Goal: Task Accomplishment & Management: Use online tool/utility

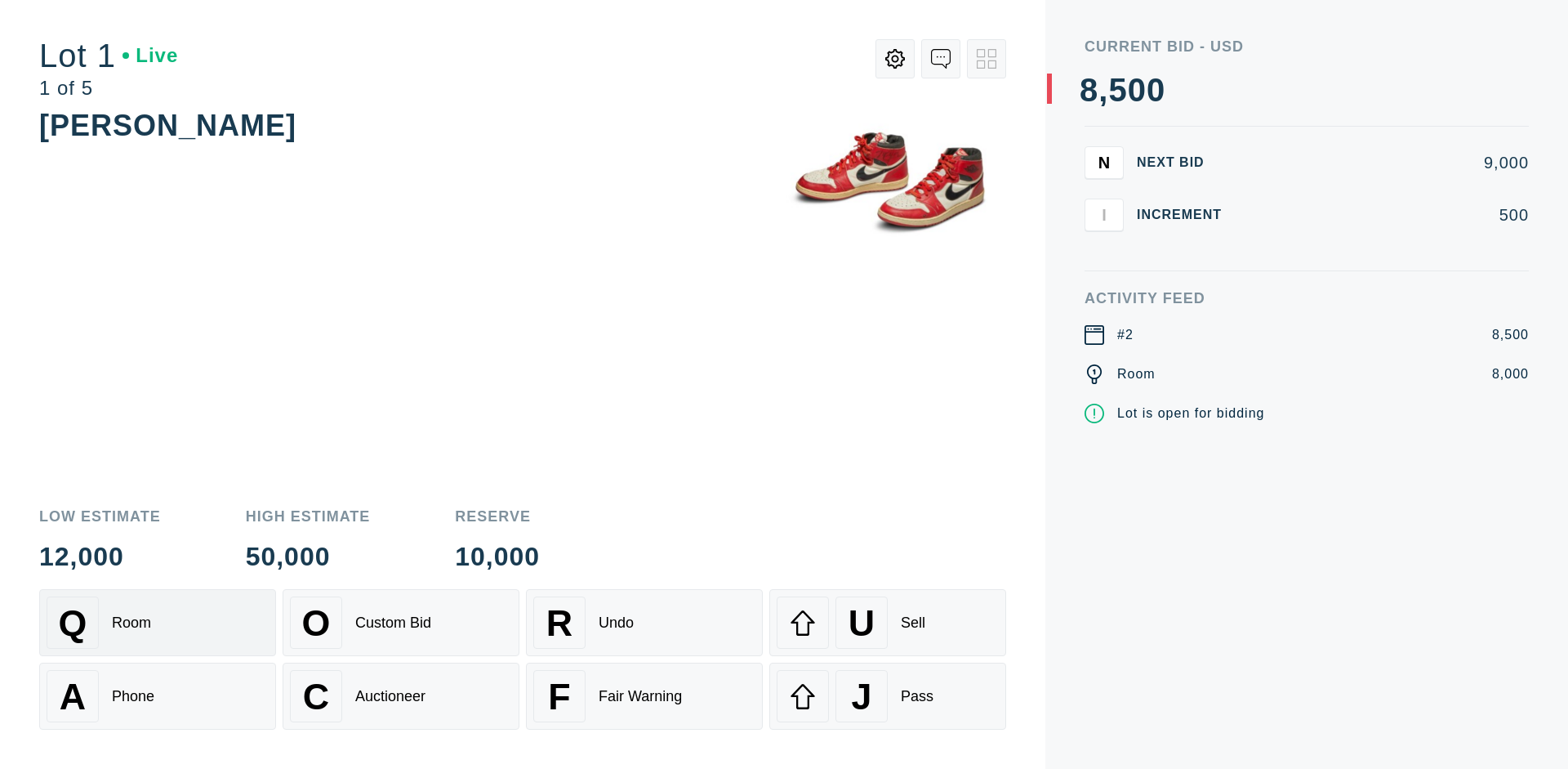
click at [157, 623] on div "Q Room" at bounding box center [157, 622] width 222 height 53
click at [157, 696] on div "A Phone" at bounding box center [157, 695] width 222 height 53
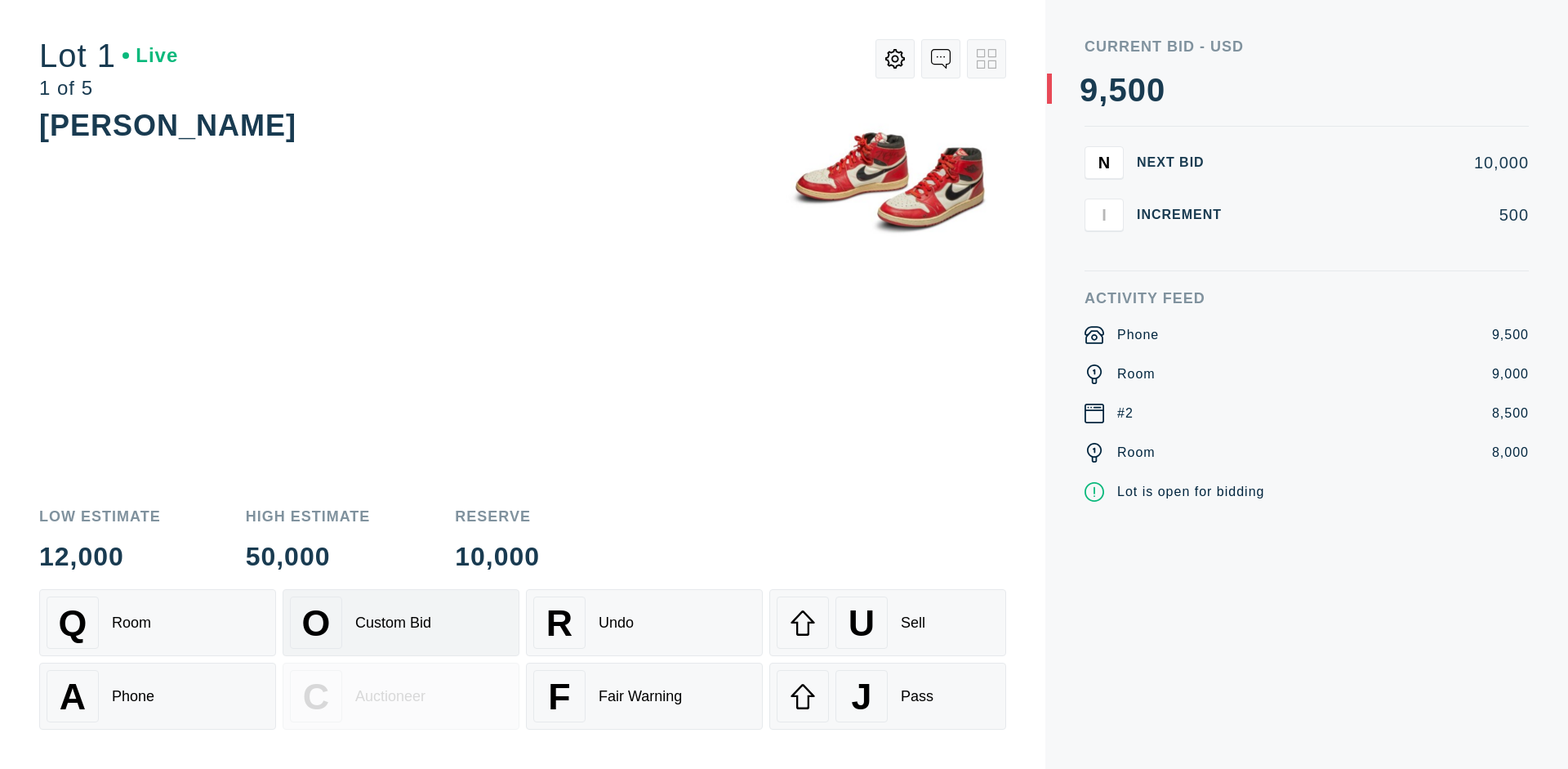
click at [401, 623] on div "Custom Bid" at bounding box center [393, 622] width 76 height 17
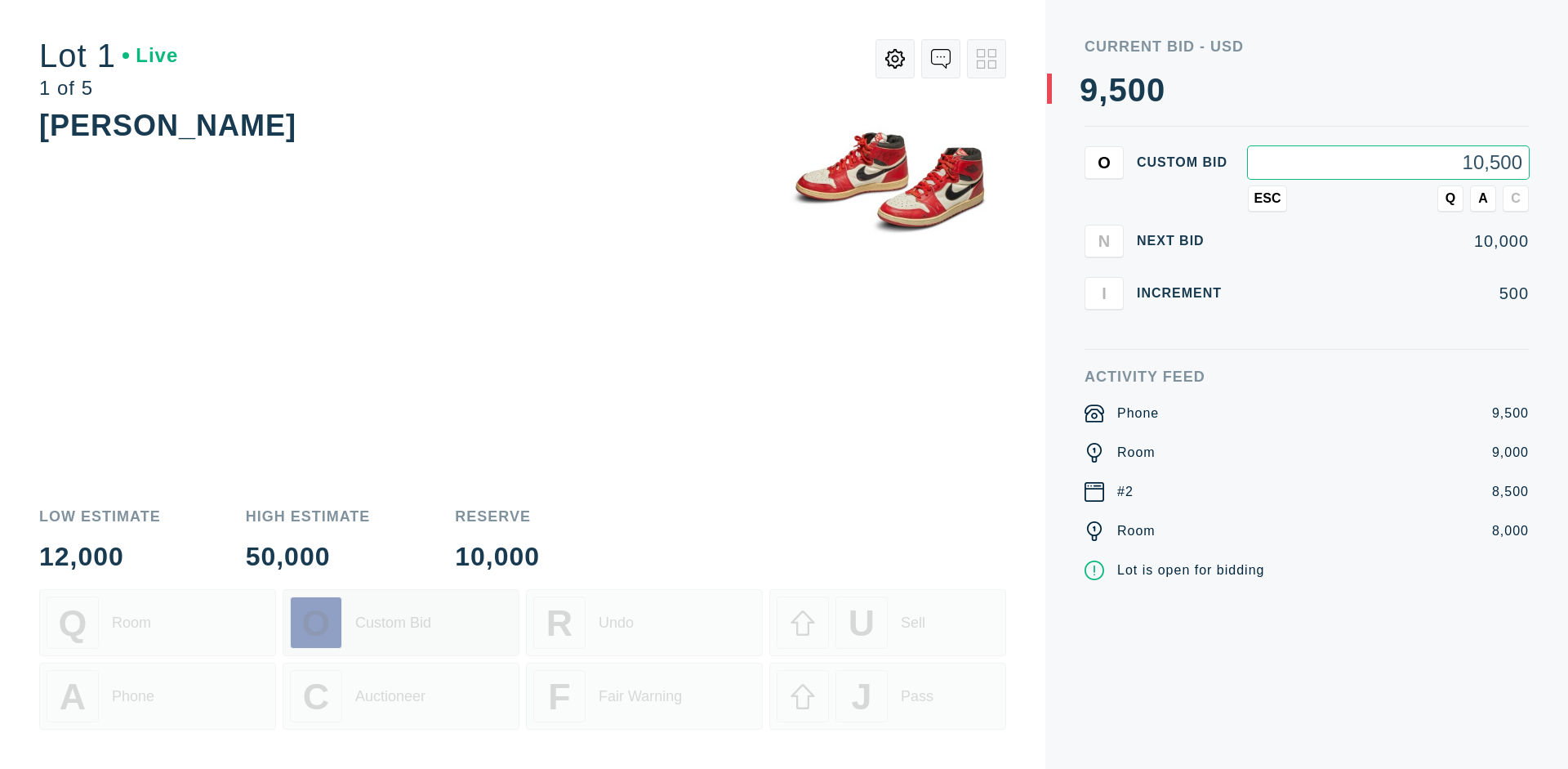
type input "10,500"
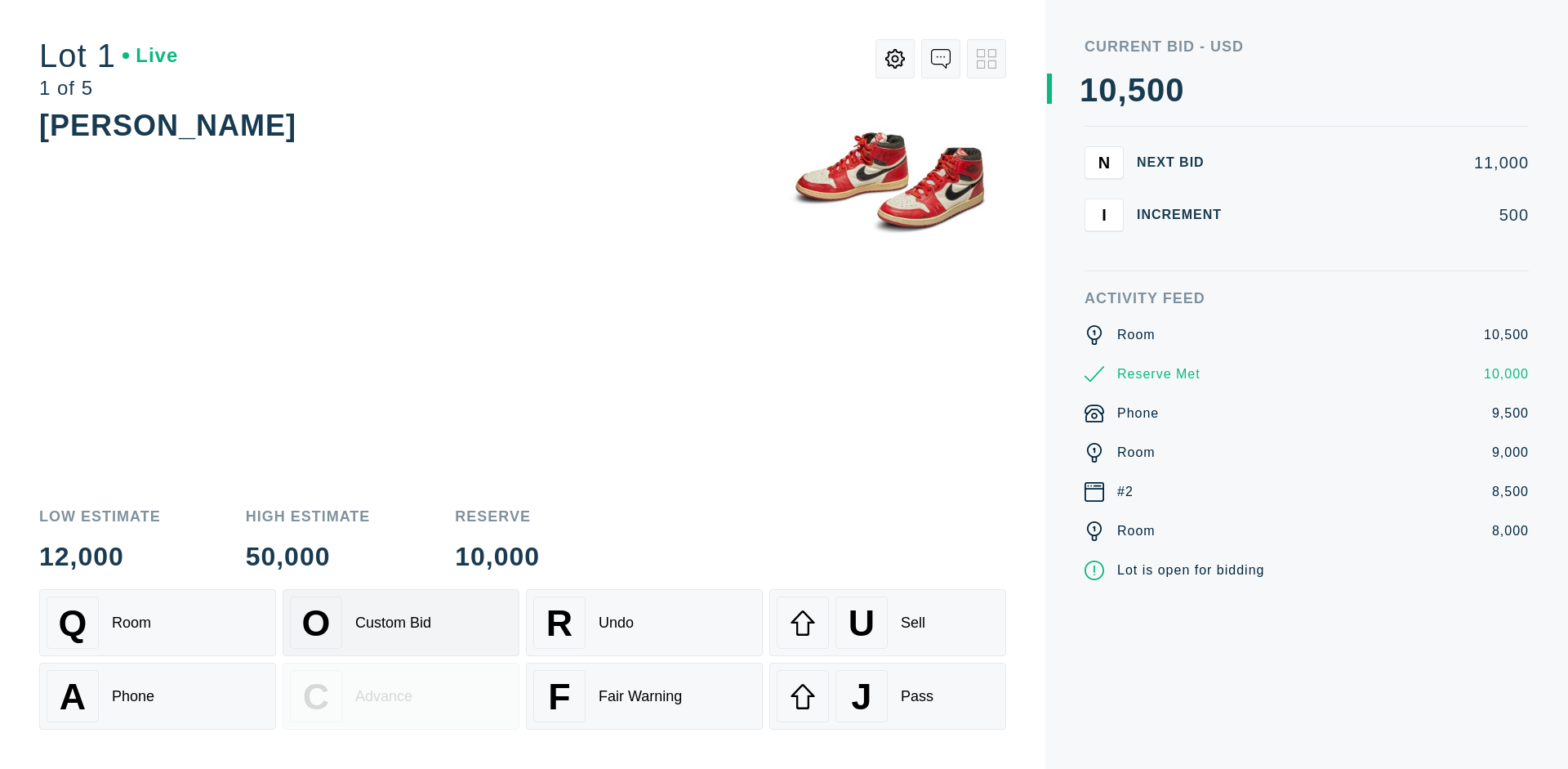
click at [401, 623] on div "Custom Bid" at bounding box center [393, 622] width 76 height 17
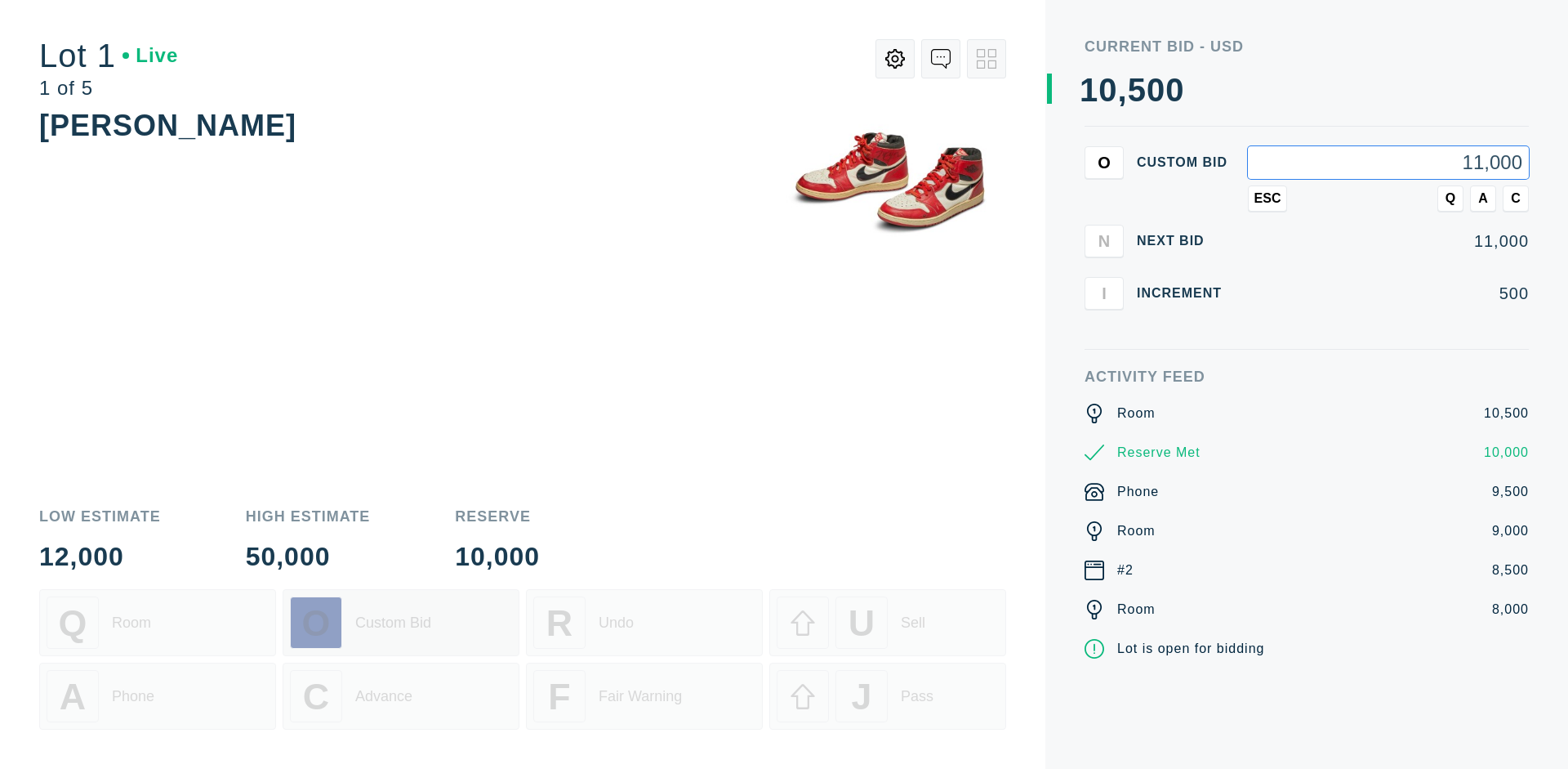
type input "11,000"
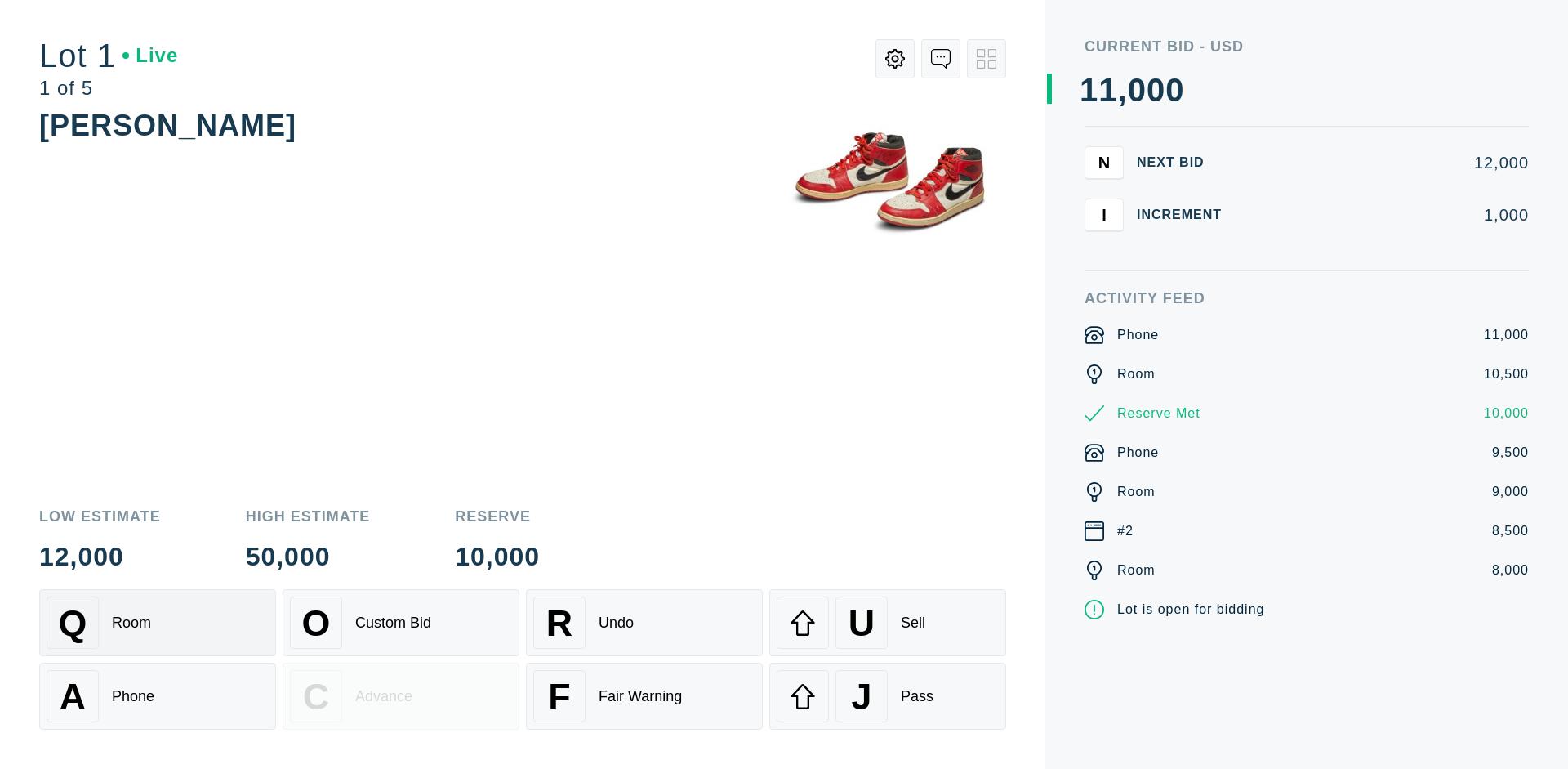
click at [157, 623] on div "Q Room" at bounding box center [157, 622] width 222 height 53
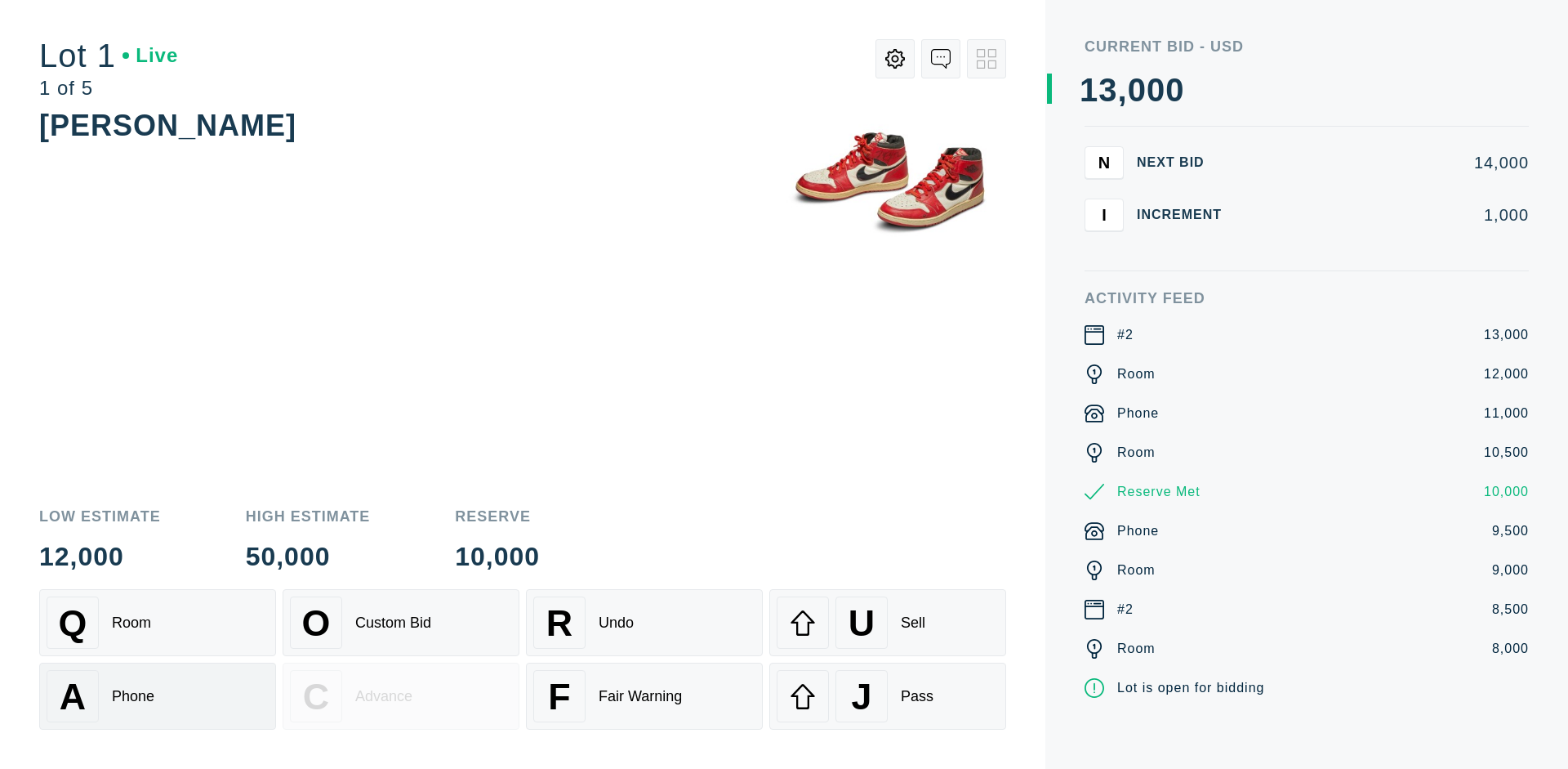
click at [157, 696] on div "A Phone" at bounding box center [157, 695] width 222 height 53
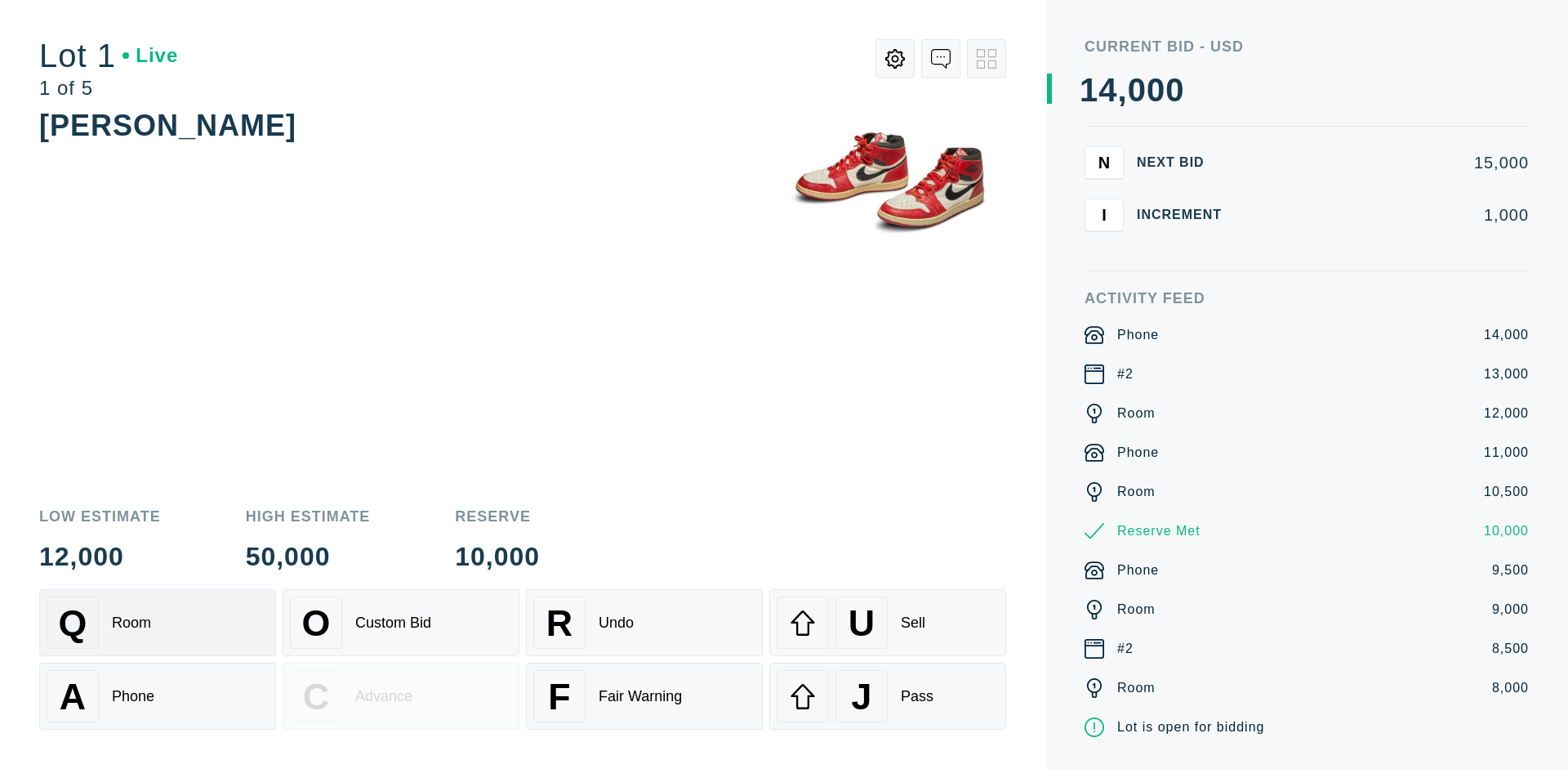
click at [157, 623] on div "Q Room" at bounding box center [157, 622] width 222 height 53
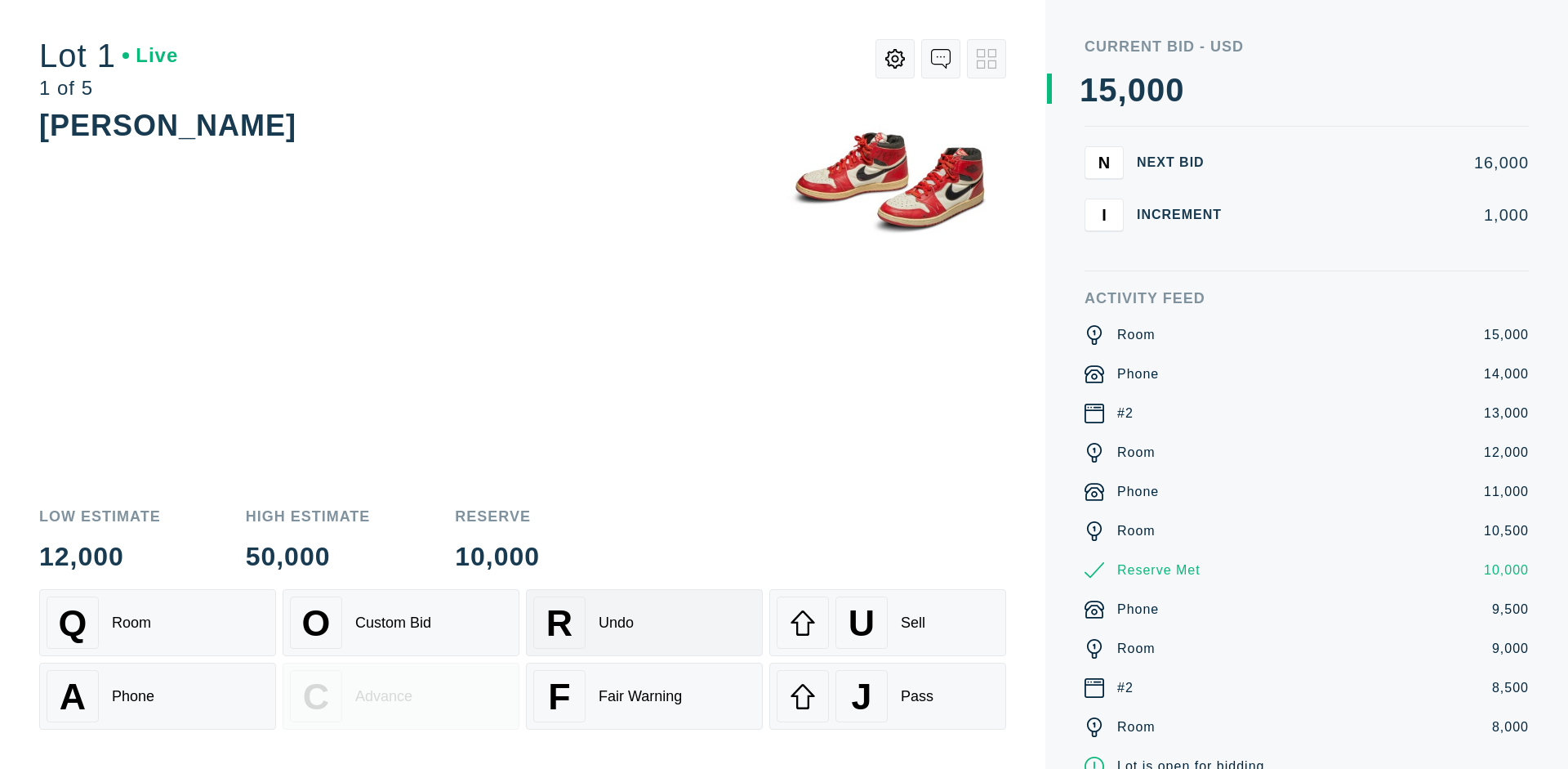
click at [645, 623] on div "R Undo" at bounding box center [644, 622] width 222 height 53
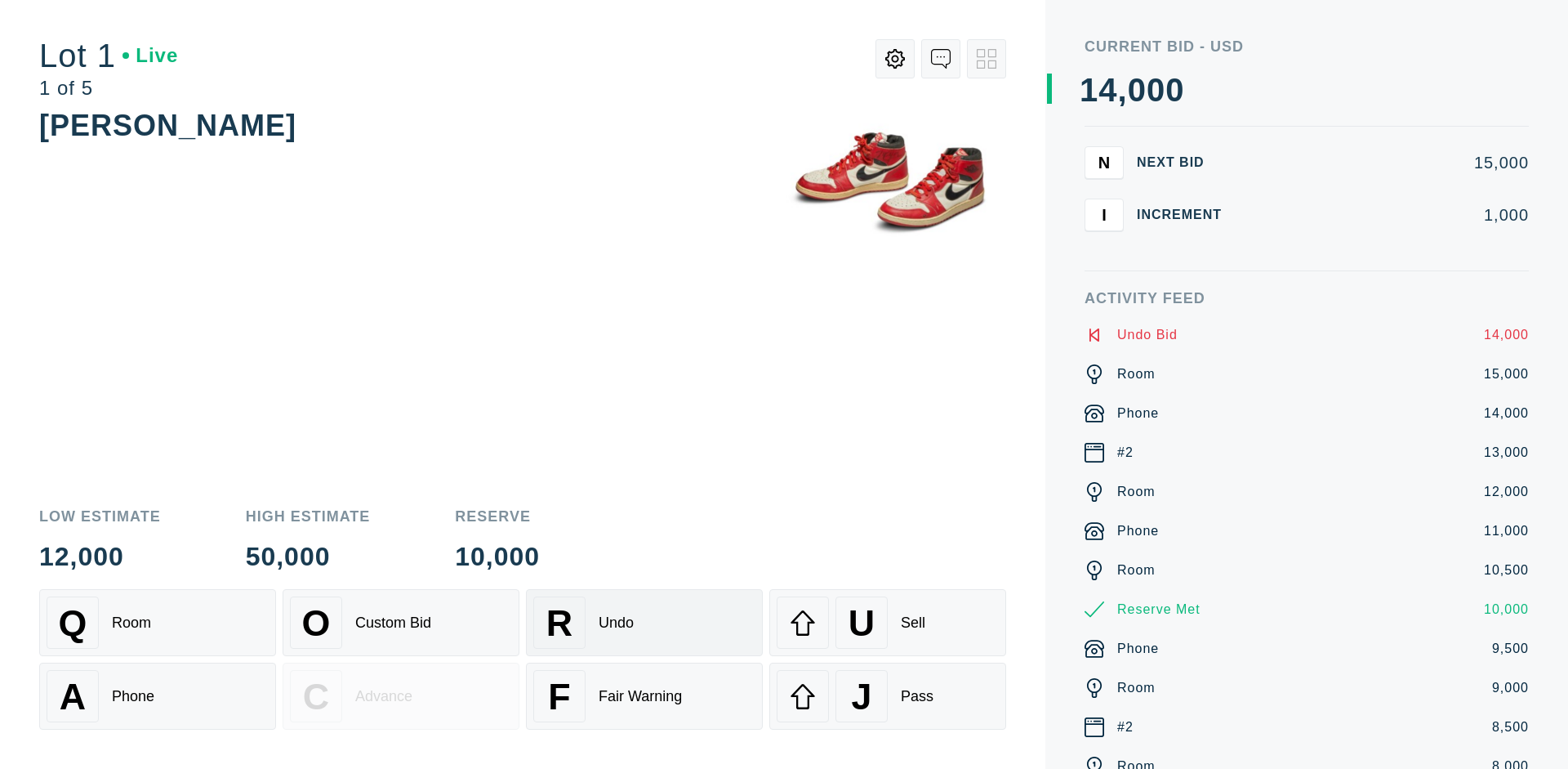
click at [157, 623] on div "Q Room" at bounding box center [157, 622] width 222 height 53
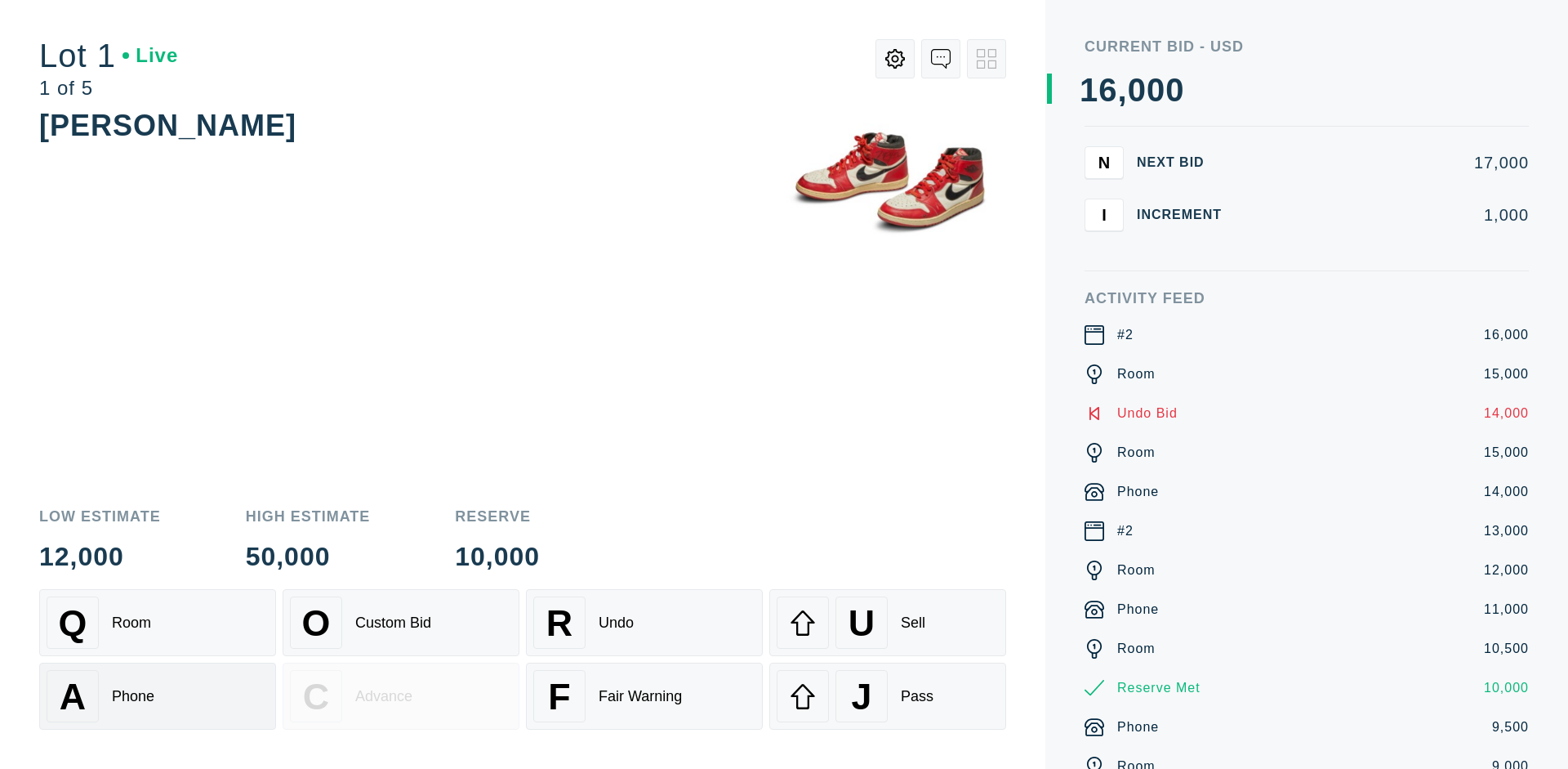
click at [157, 696] on div "A Phone" at bounding box center [157, 695] width 222 height 53
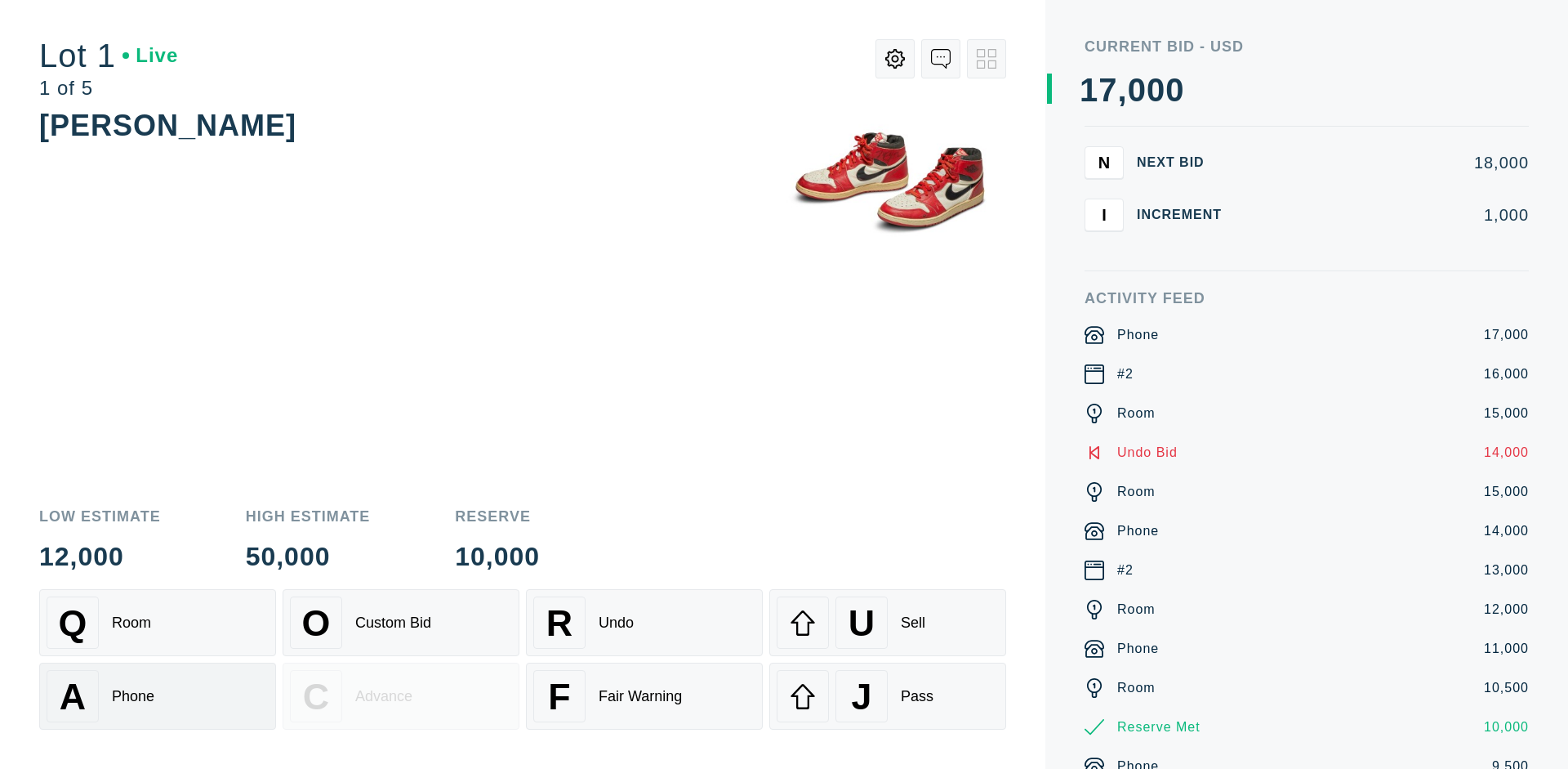
click at [157, 623] on div "Q Room" at bounding box center [157, 622] width 222 height 53
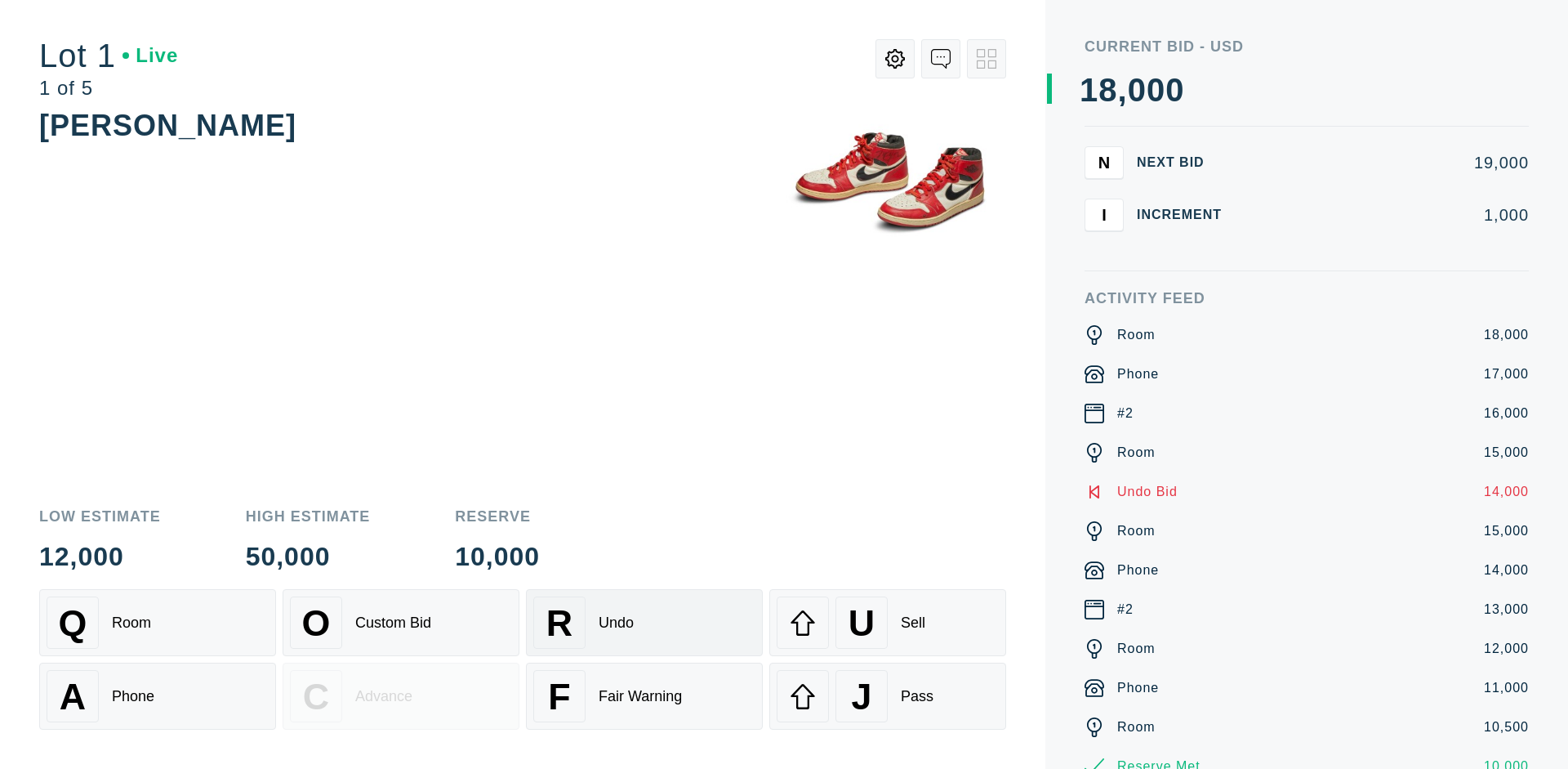
click at [645, 623] on div "R Undo" at bounding box center [644, 622] width 222 height 53
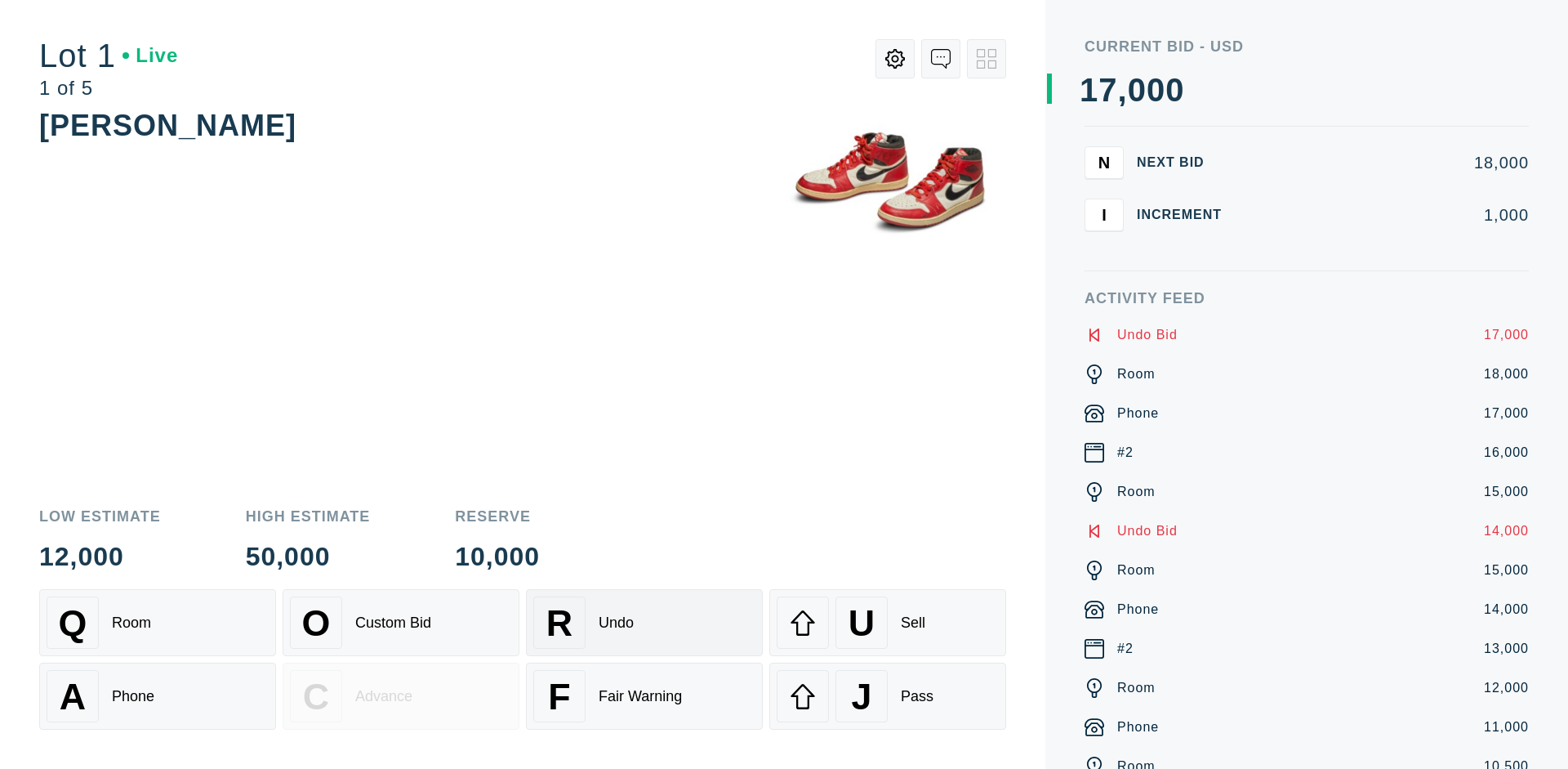
click at [888, 623] on div "U Sell" at bounding box center [887, 622] width 222 height 53
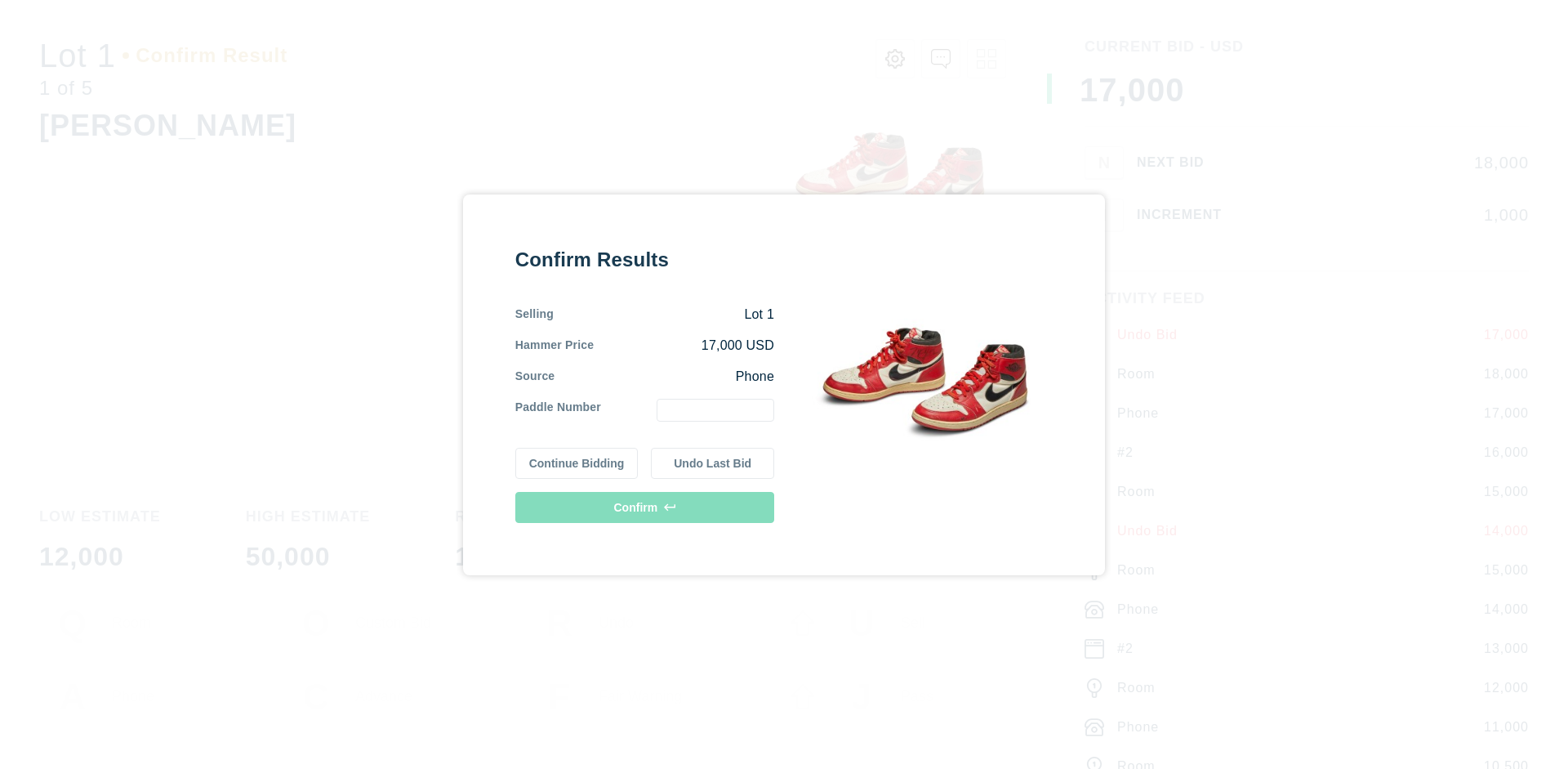
click at [578, 463] on button "Continue Bidding" at bounding box center [577, 463] width 123 height 31
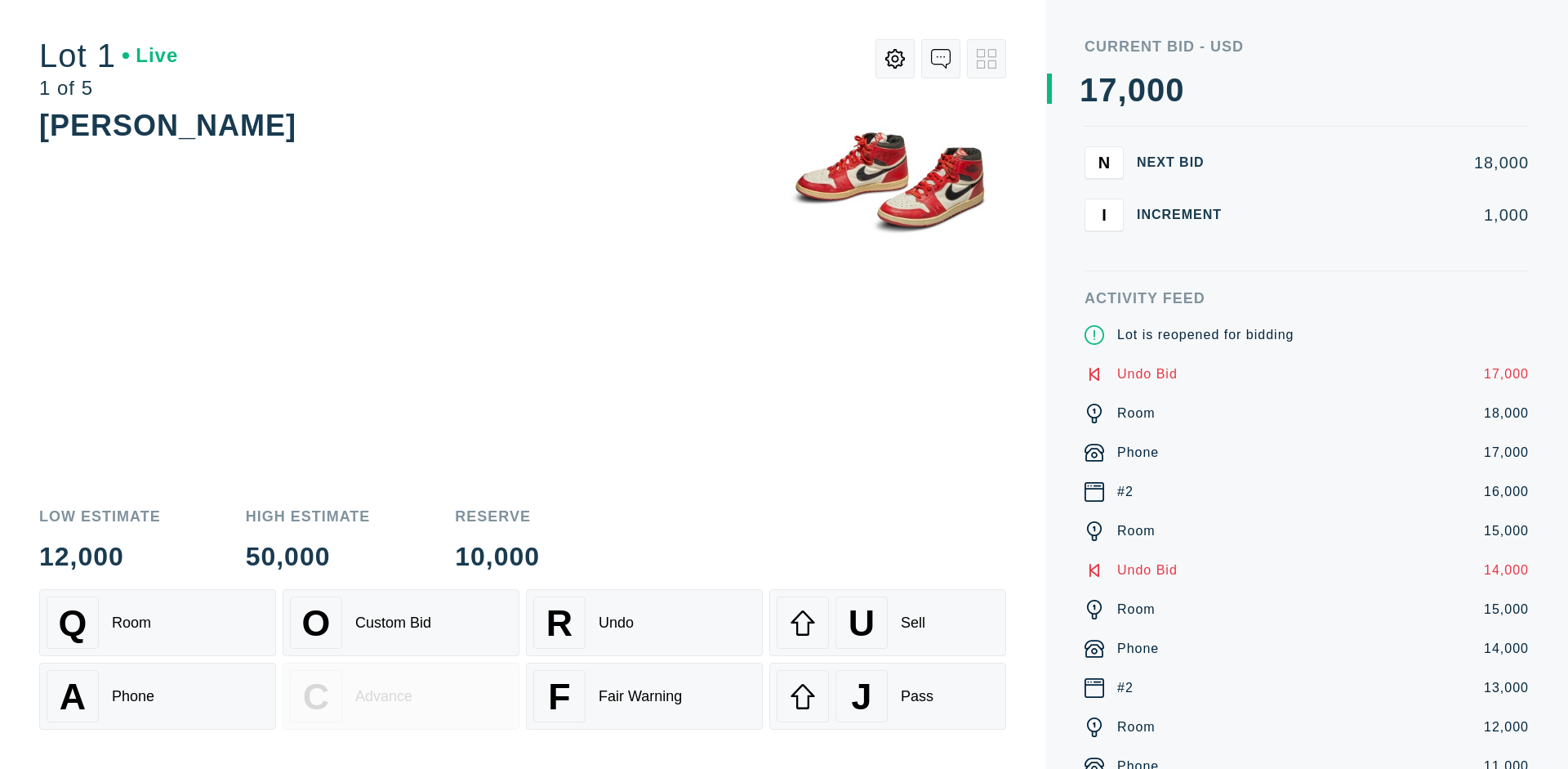
click at [888, 623] on div "U Sell" at bounding box center [887, 622] width 222 height 53
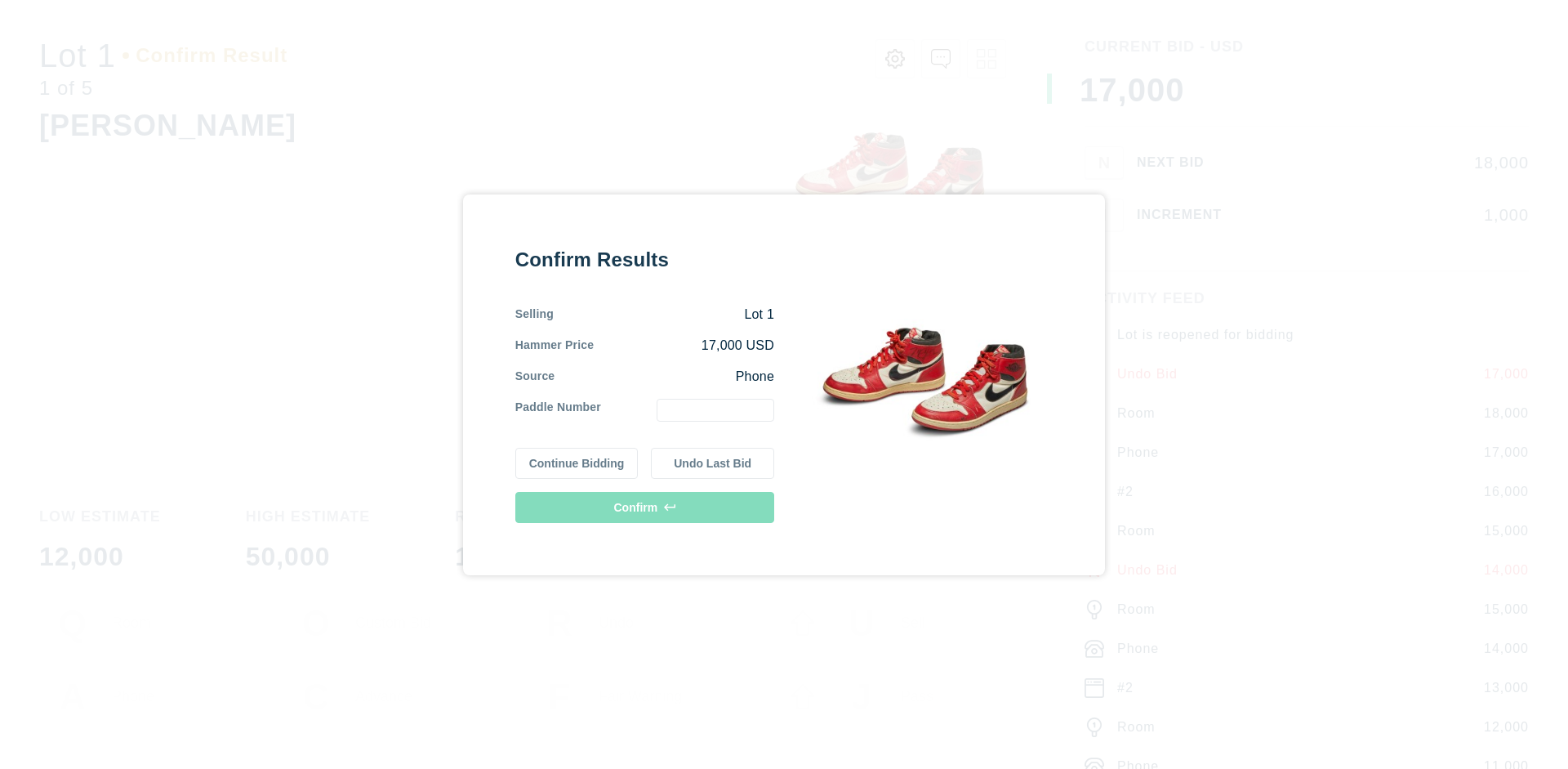
click at [713, 463] on button "Undo Last Bid" at bounding box center [712, 463] width 123 height 31
click at [578, 460] on button "Continue Bidding" at bounding box center [577, 460] width 123 height 31
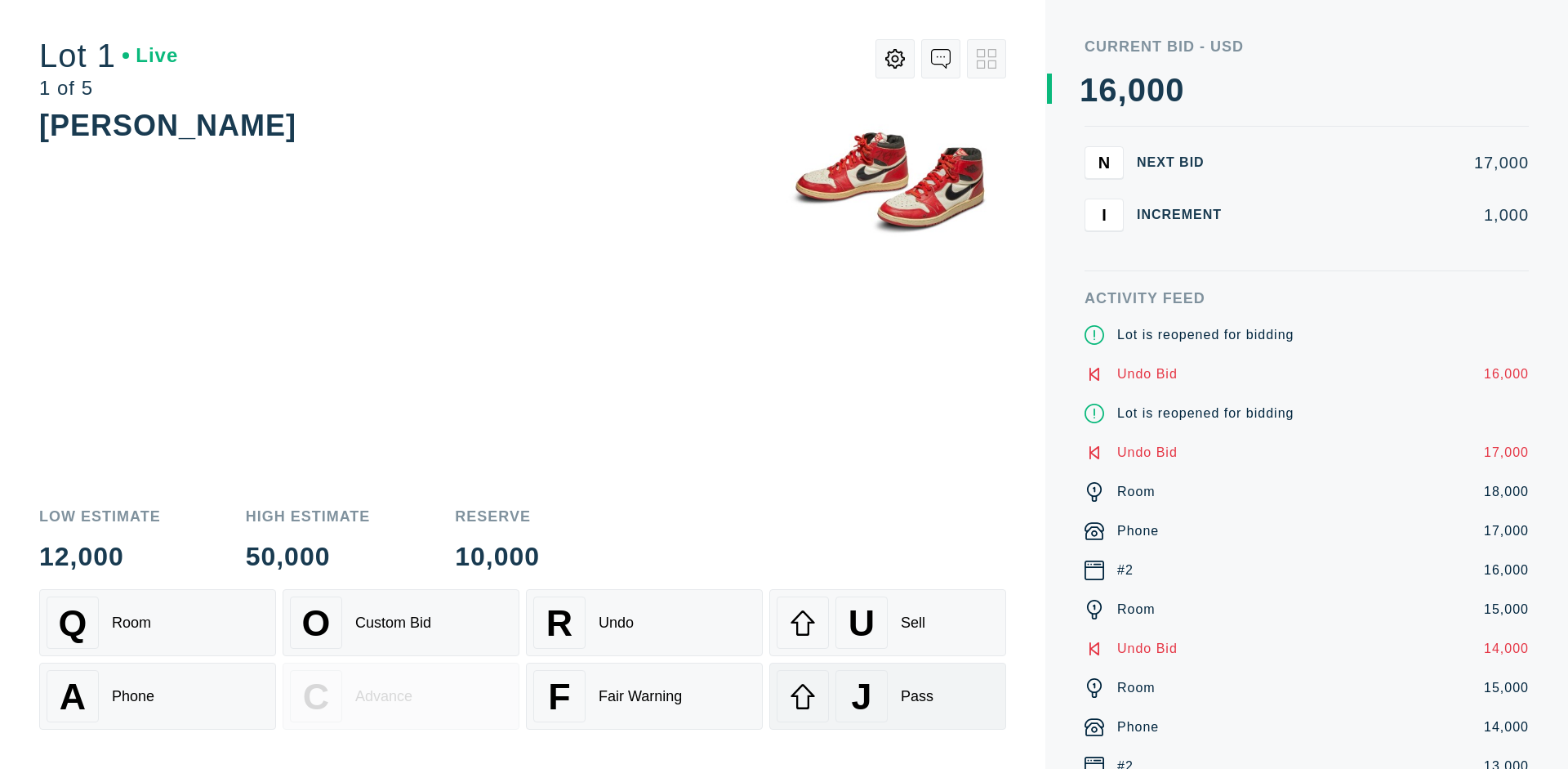
click at [888, 696] on div "J Pass" at bounding box center [887, 695] width 222 height 53
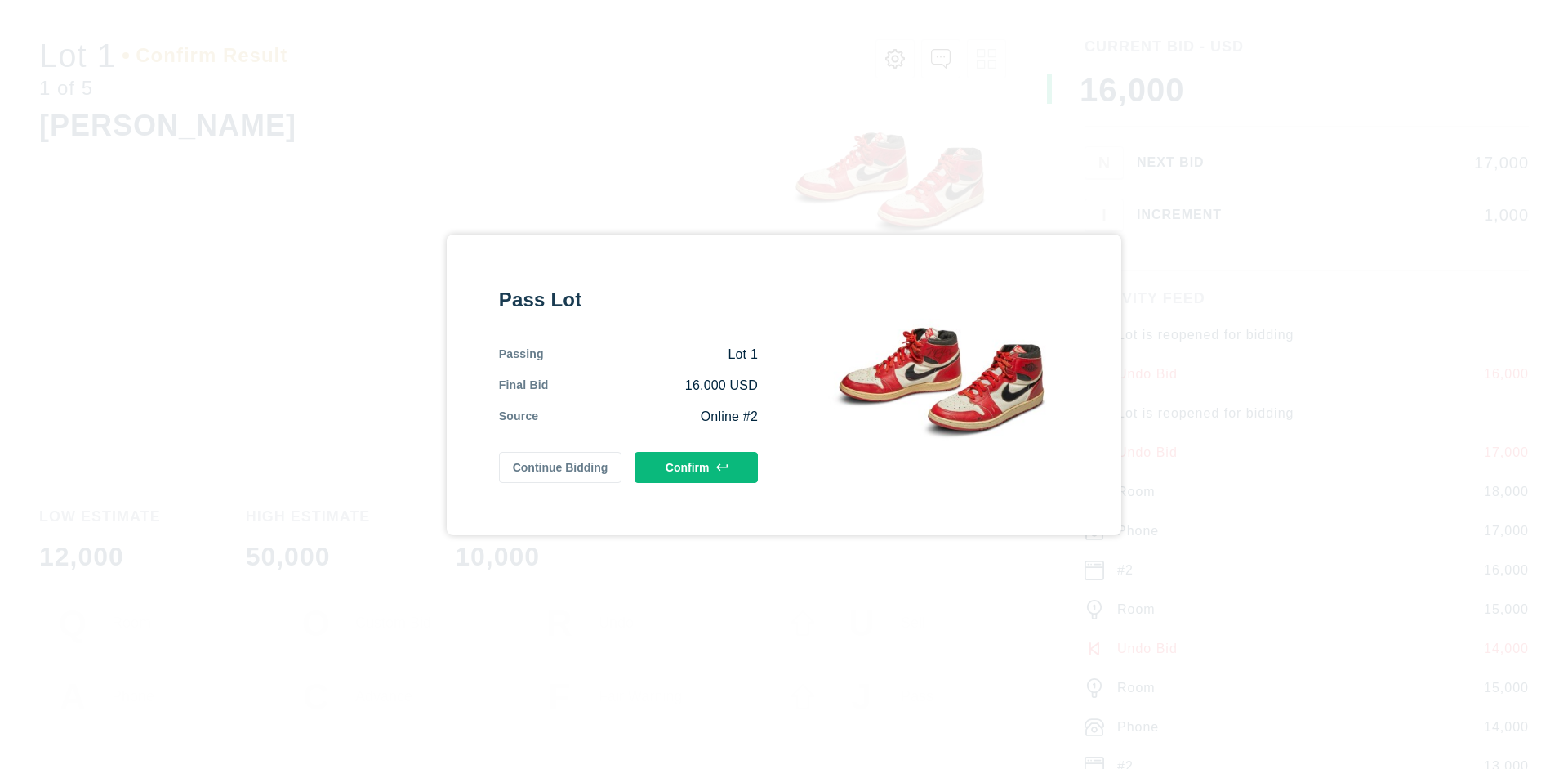
click at [696, 467] on button "Confirm" at bounding box center [696, 467] width 123 height 31
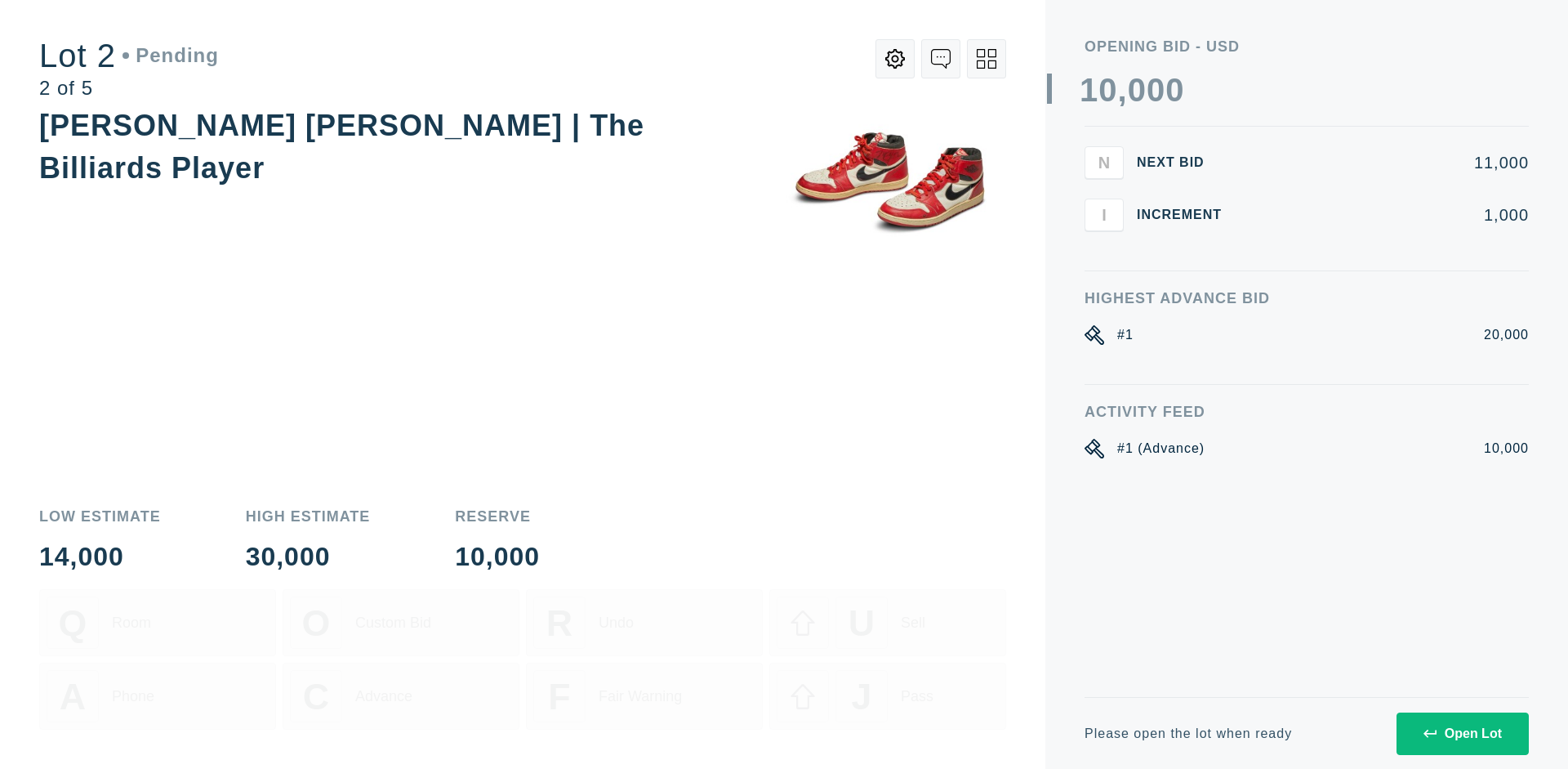
click at [1463, 733] on div "Open Lot" at bounding box center [1463, 733] width 79 height 15
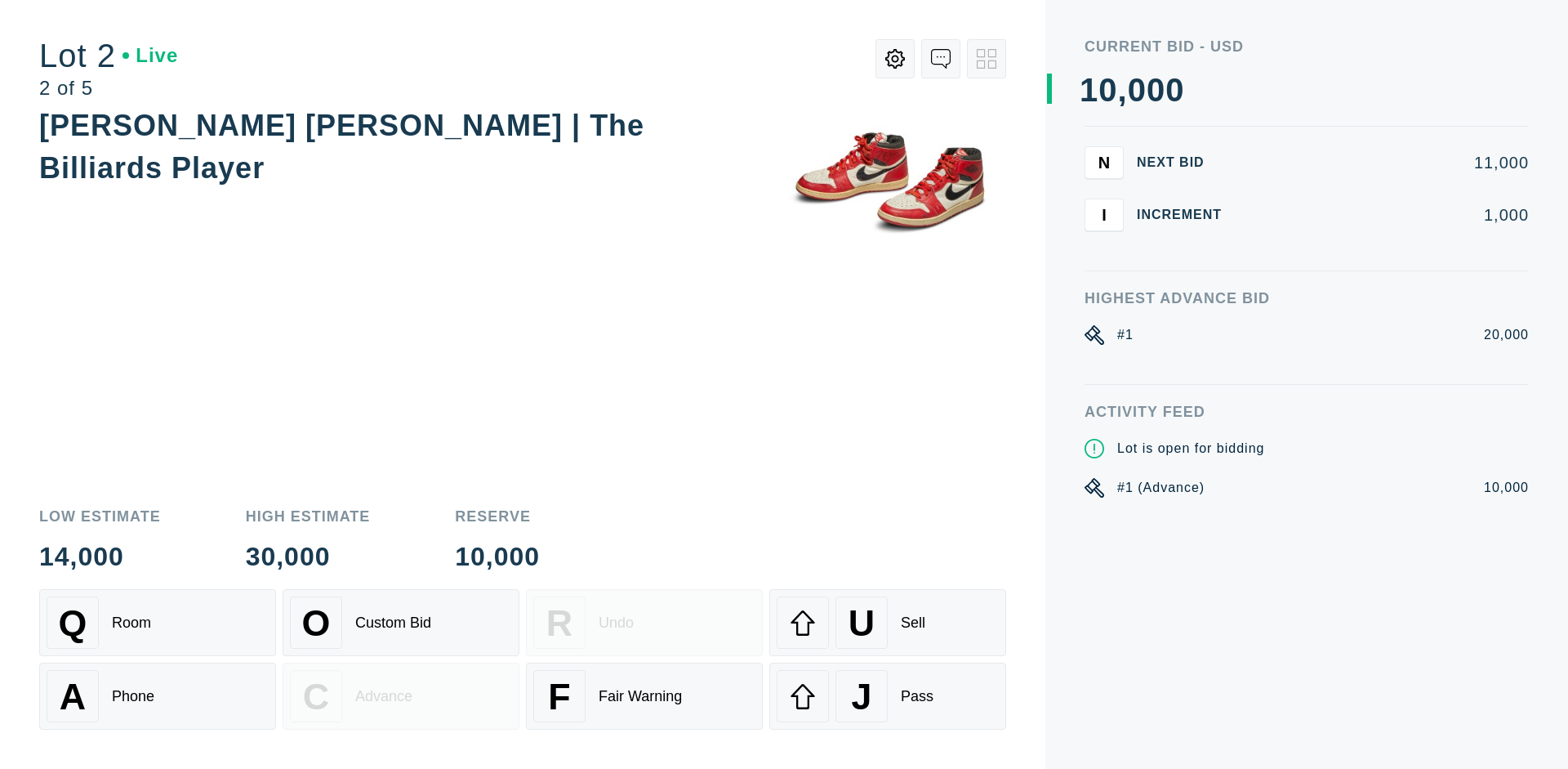
click at [157, 623] on div "Q Room" at bounding box center [157, 622] width 222 height 53
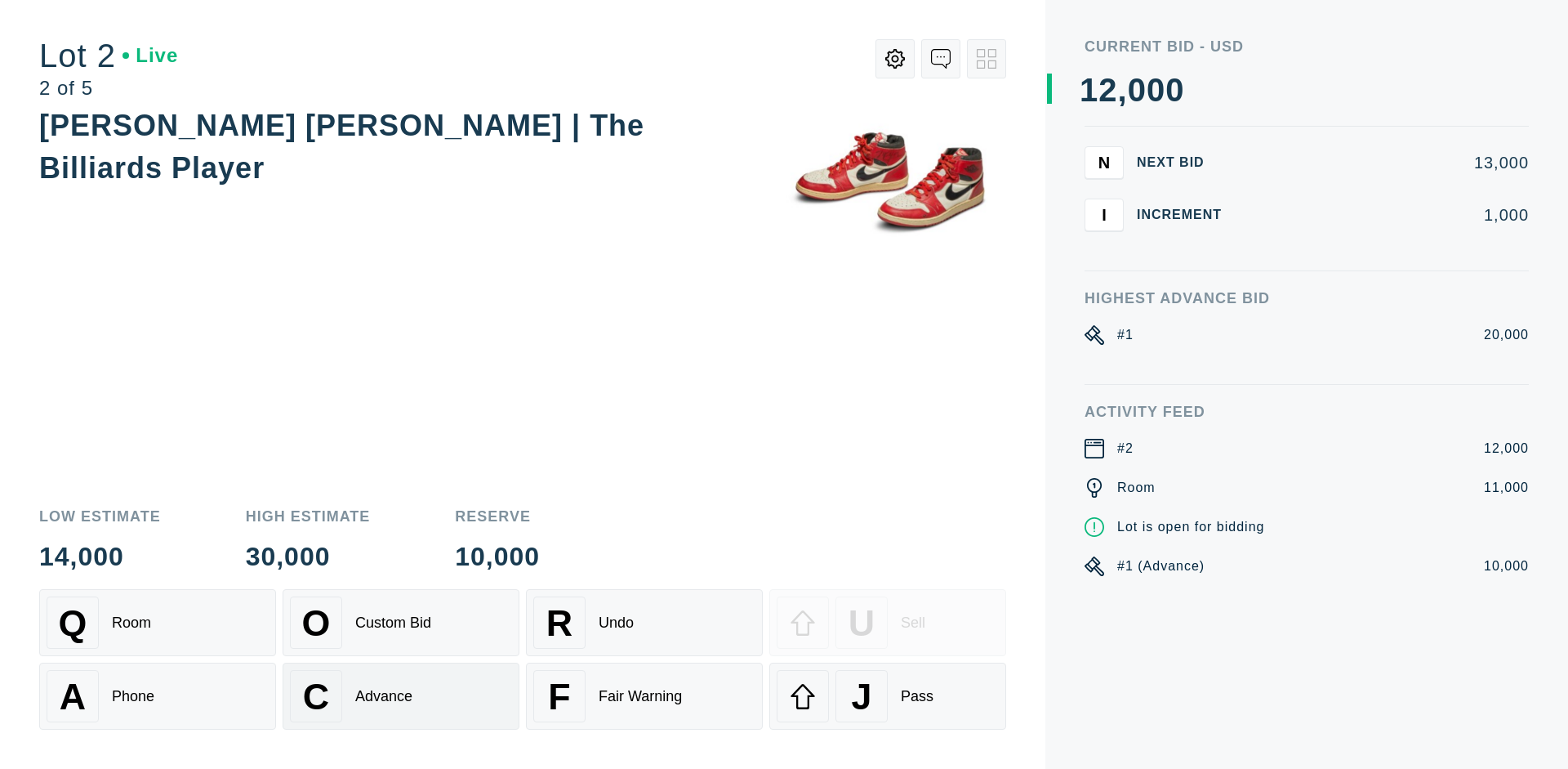
click at [401, 696] on div "Advance" at bounding box center [383, 695] width 57 height 17
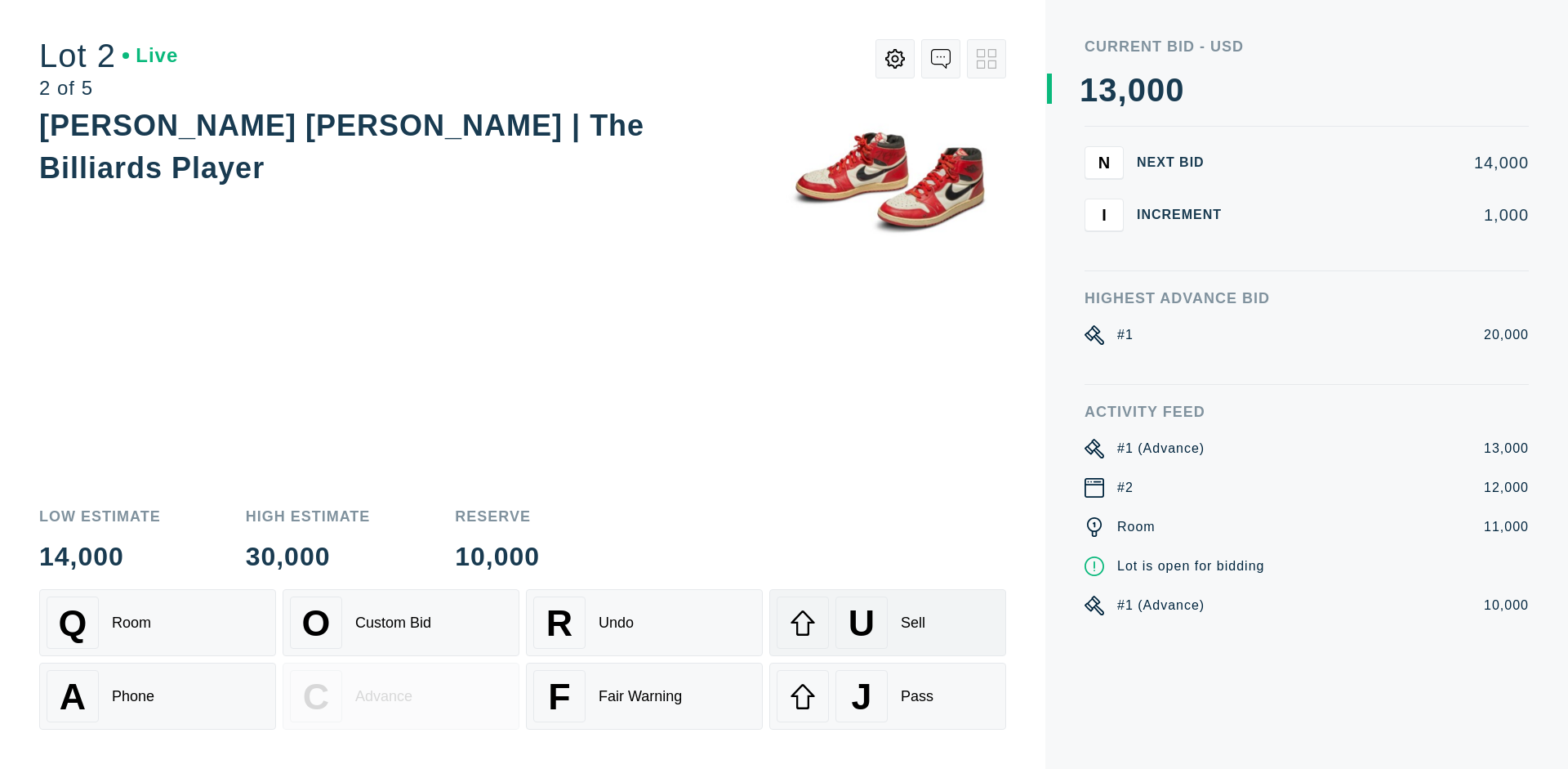
click at [888, 623] on div "U Sell" at bounding box center [887, 622] width 222 height 53
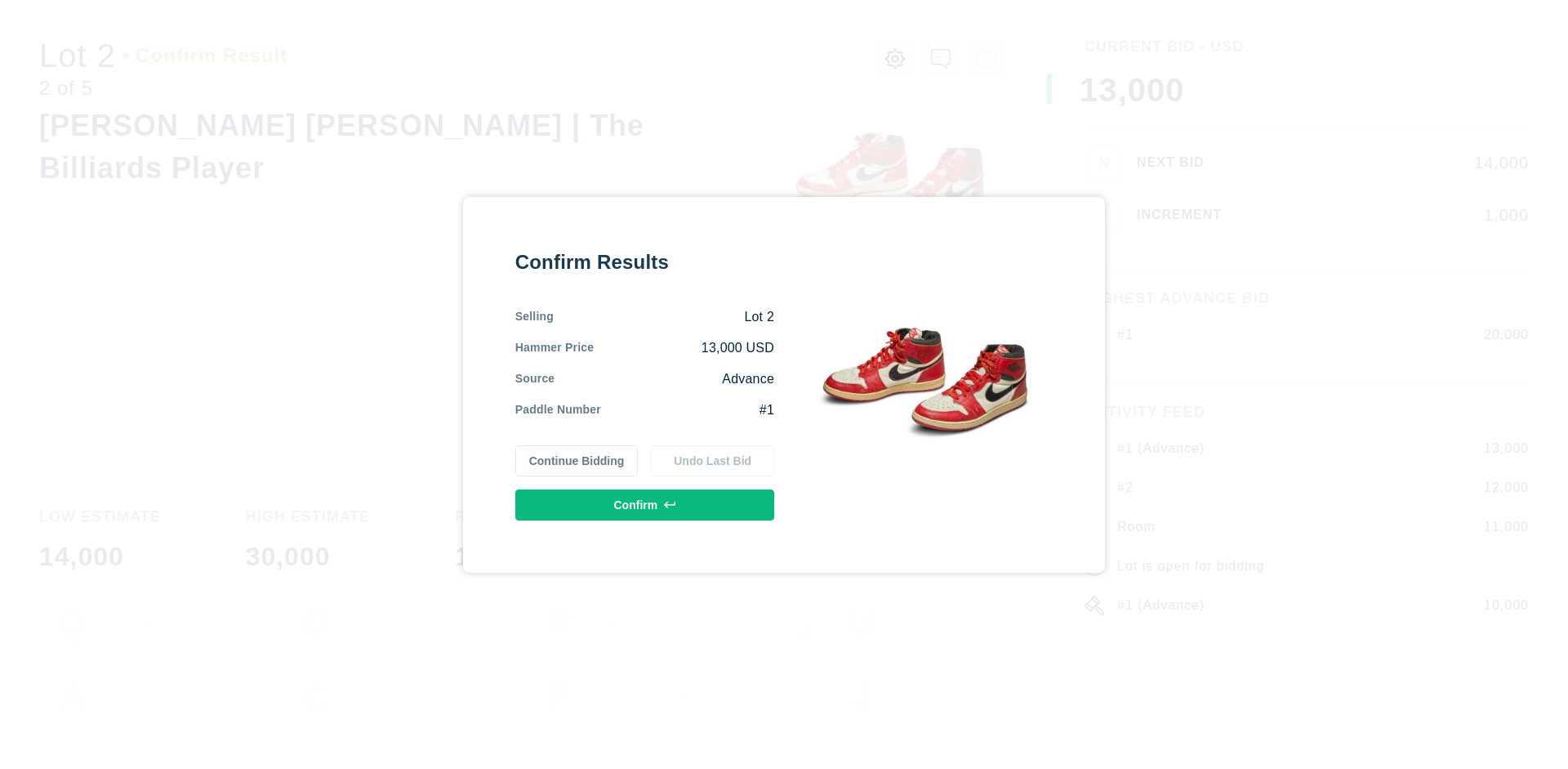
click at [646, 504] on button "Confirm" at bounding box center [645, 504] width 259 height 31
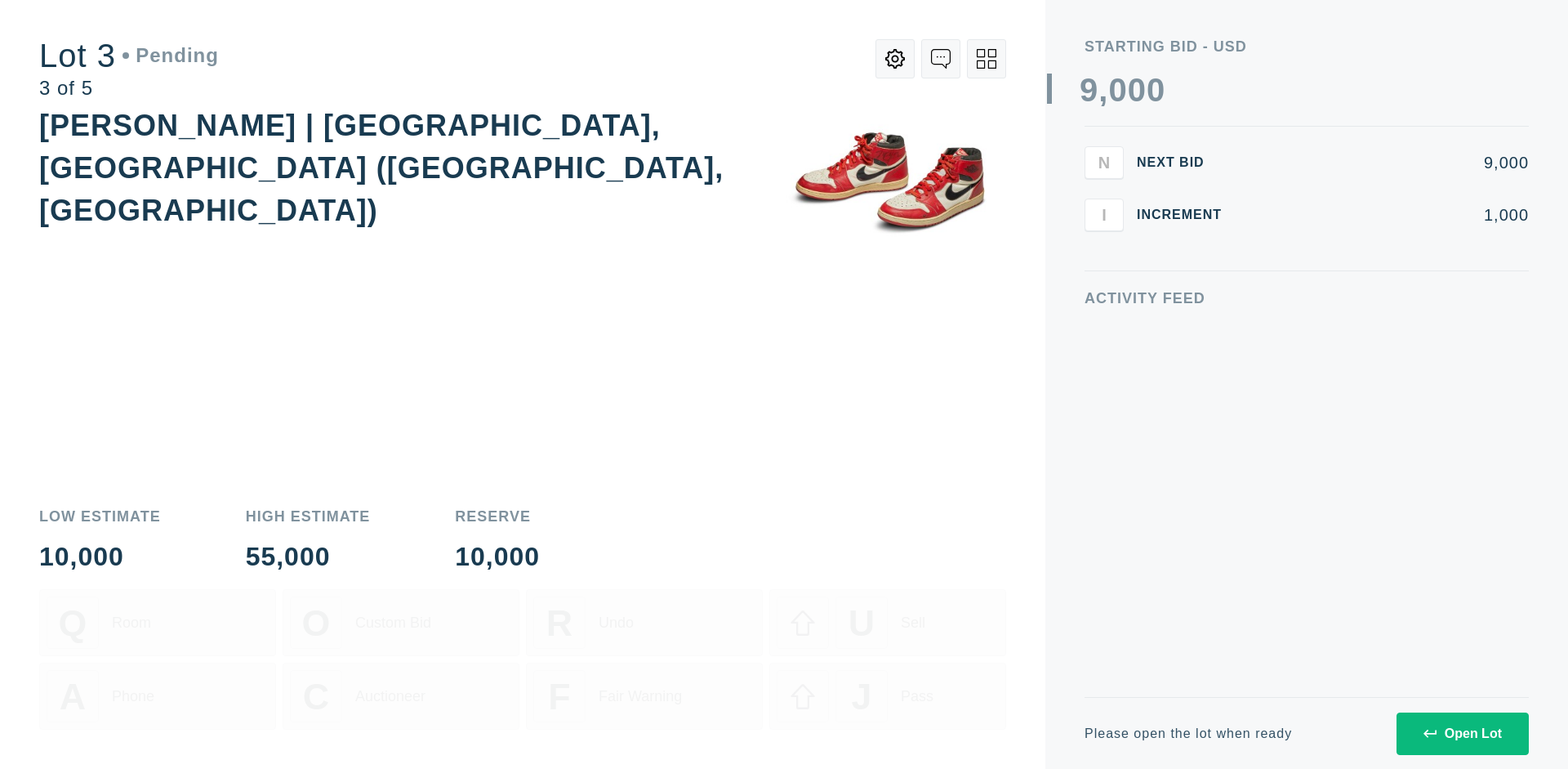
click at [1463, 733] on div "Open Lot" at bounding box center [1463, 733] width 79 height 15
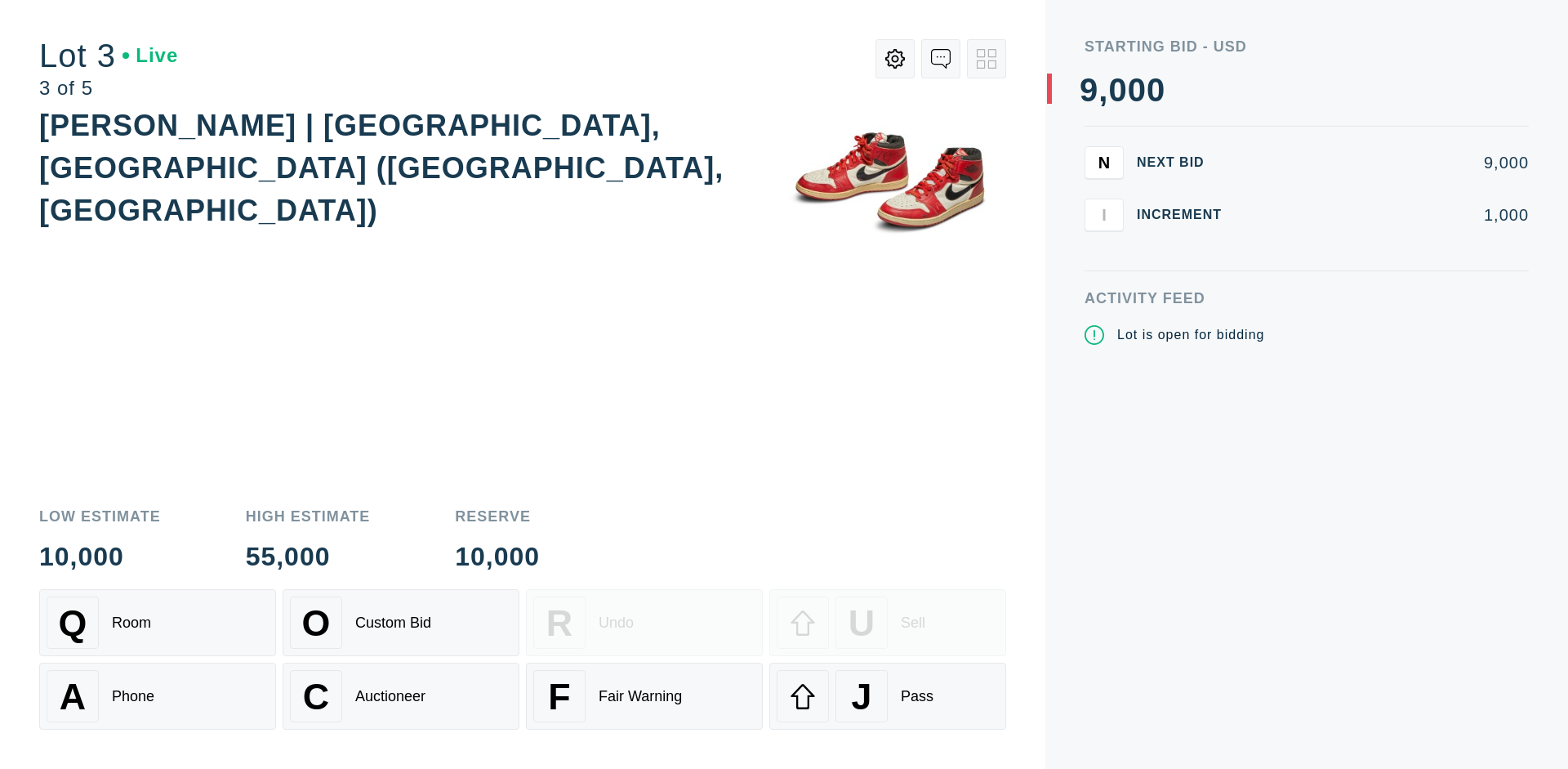
click at [888, 696] on div "J Pass" at bounding box center [887, 695] width 222 height 53
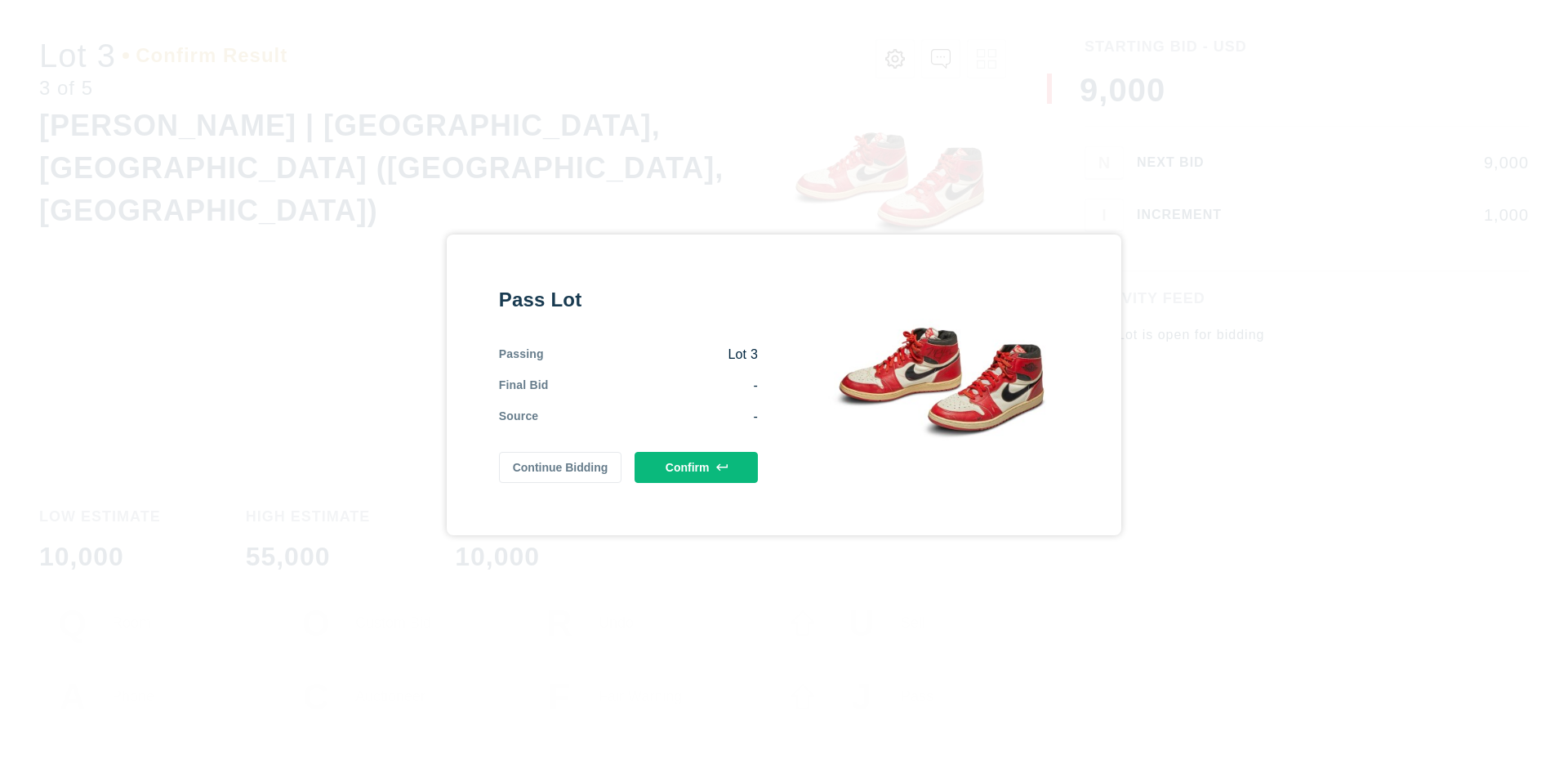
click at [696, 467] on button "Confirm" at bounding box center [696, 467] width 123 height 31
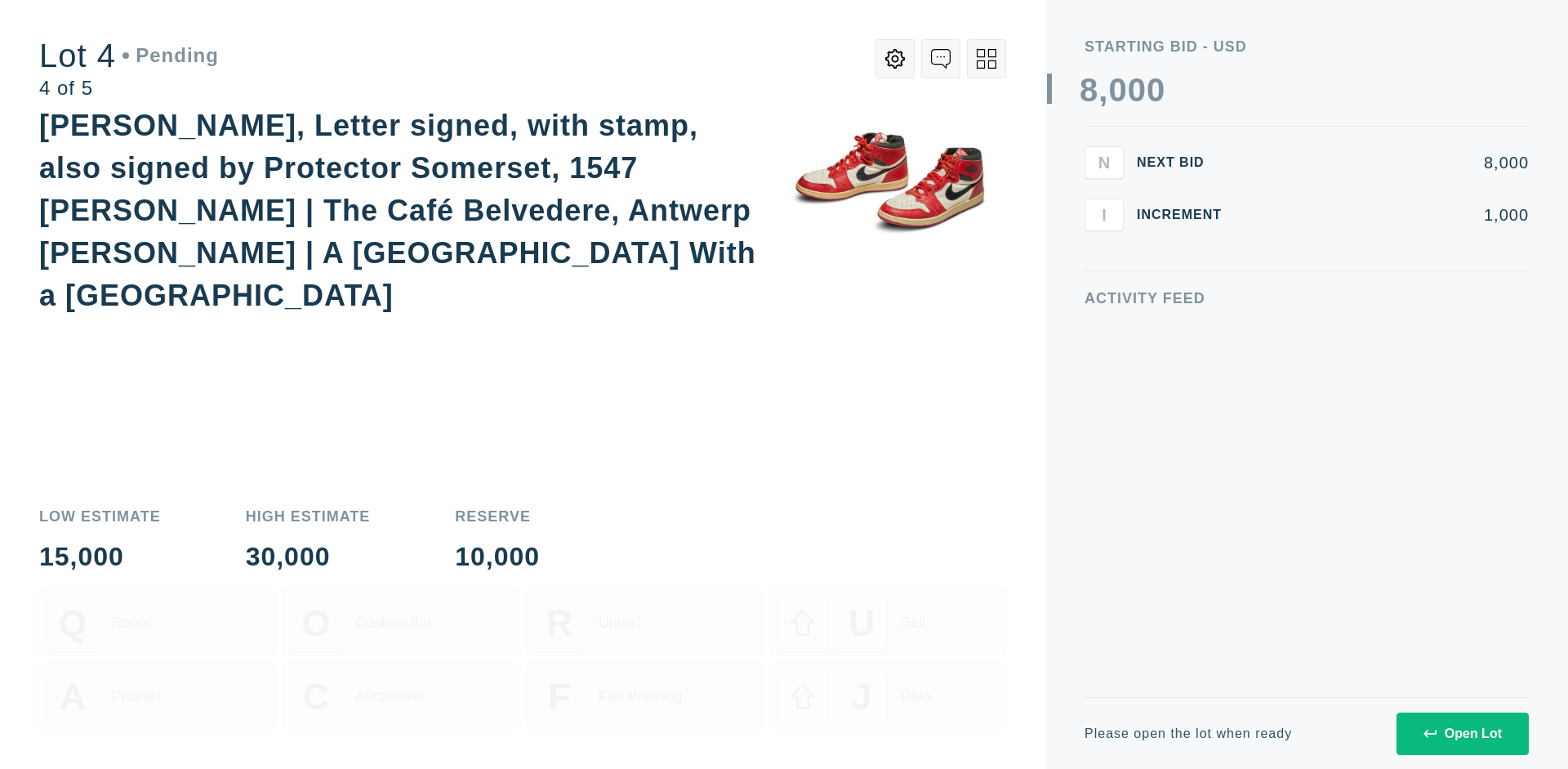
click at [1463, 733] on div "Open Lot" at bounding box center [1463, 733] width 79 height 15
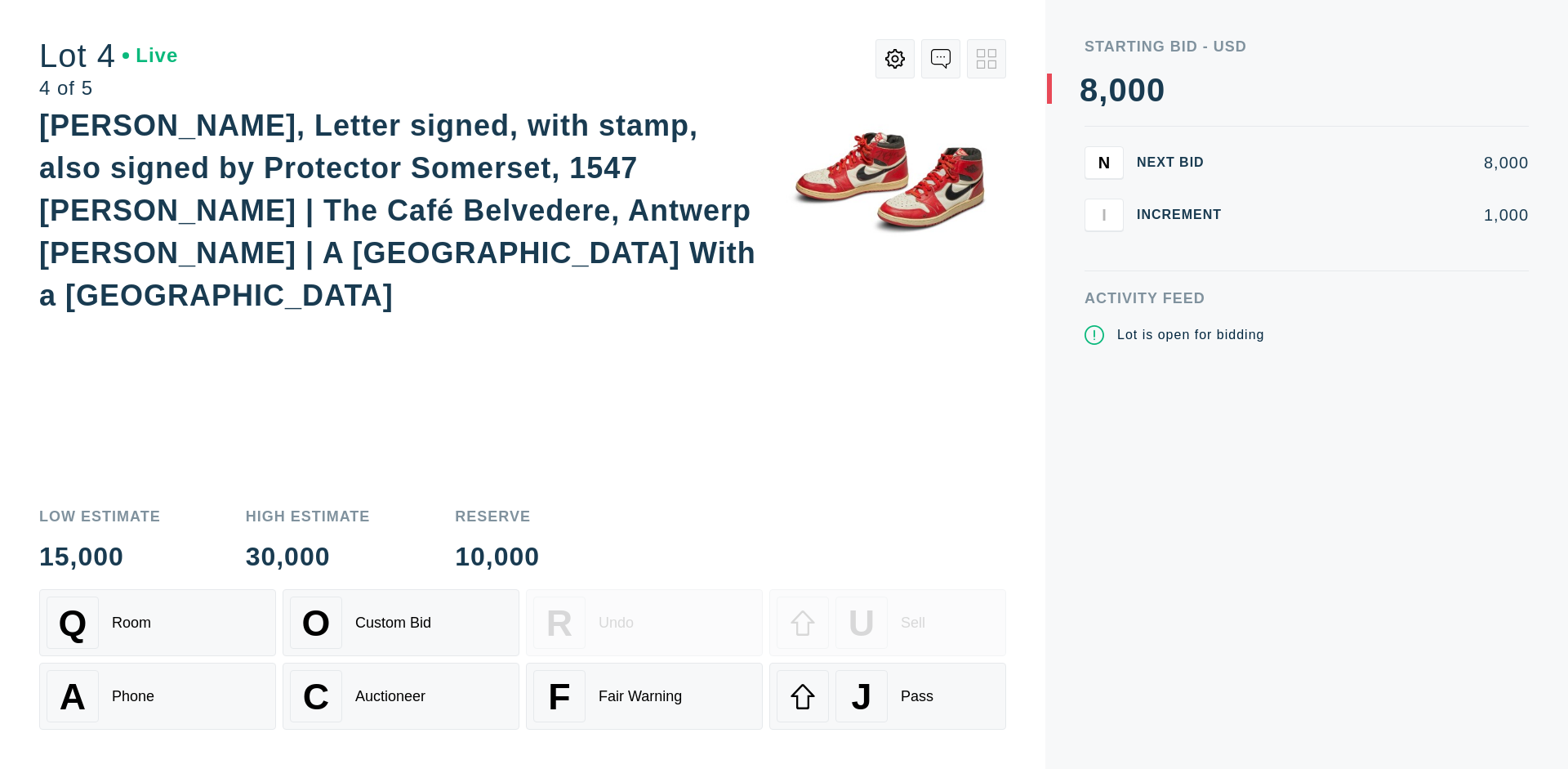
click at [157, 623] on div "Q Room" at bounding box center [157, 622] width 222 height 53
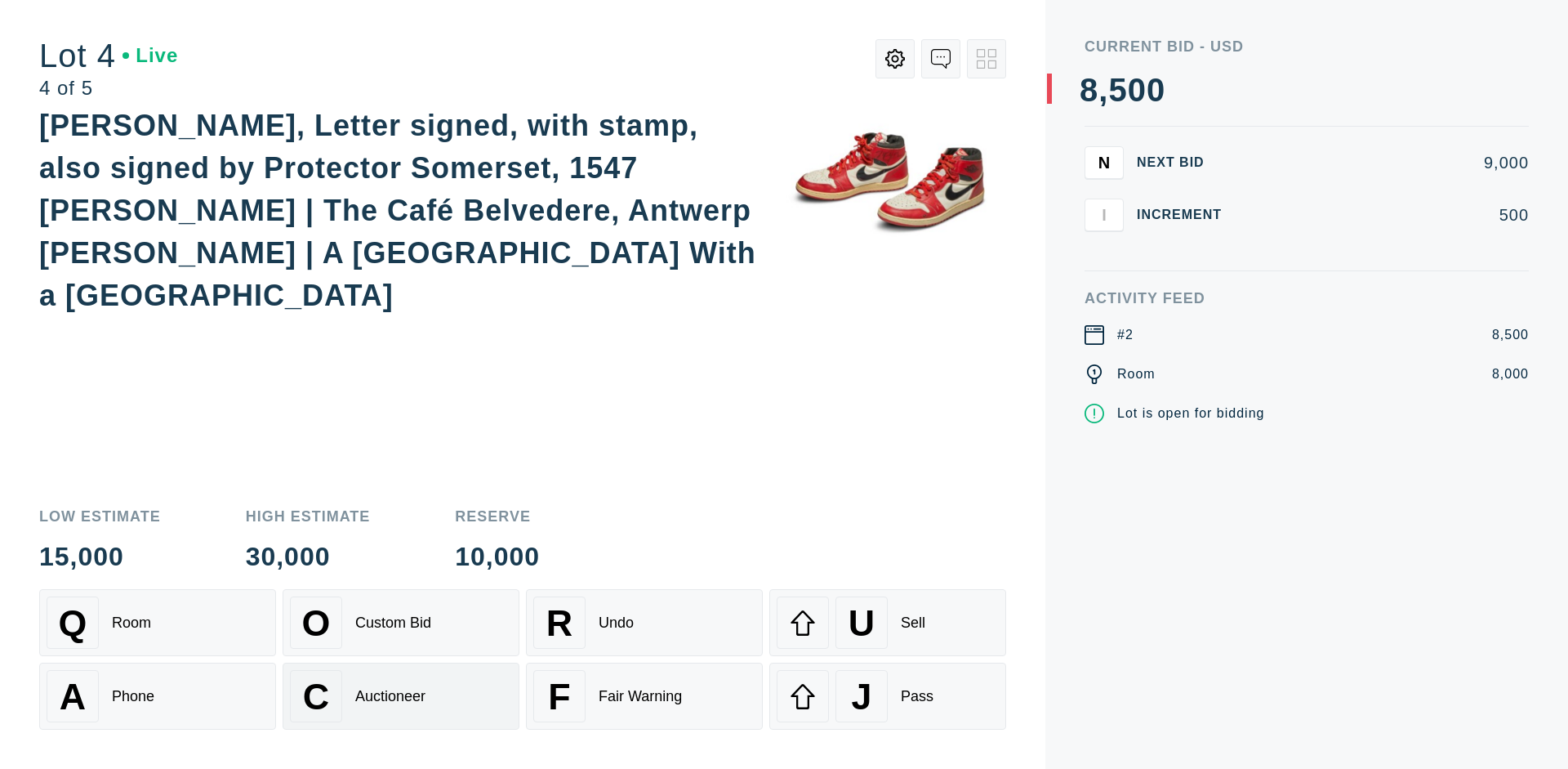
click at [401, 696] on div "Auctioneer" at bounding box center [390, 695] width 71 height 17
click at [888, 696] on div "J Pass" at bounding box center [887, 695] width 222 height 53
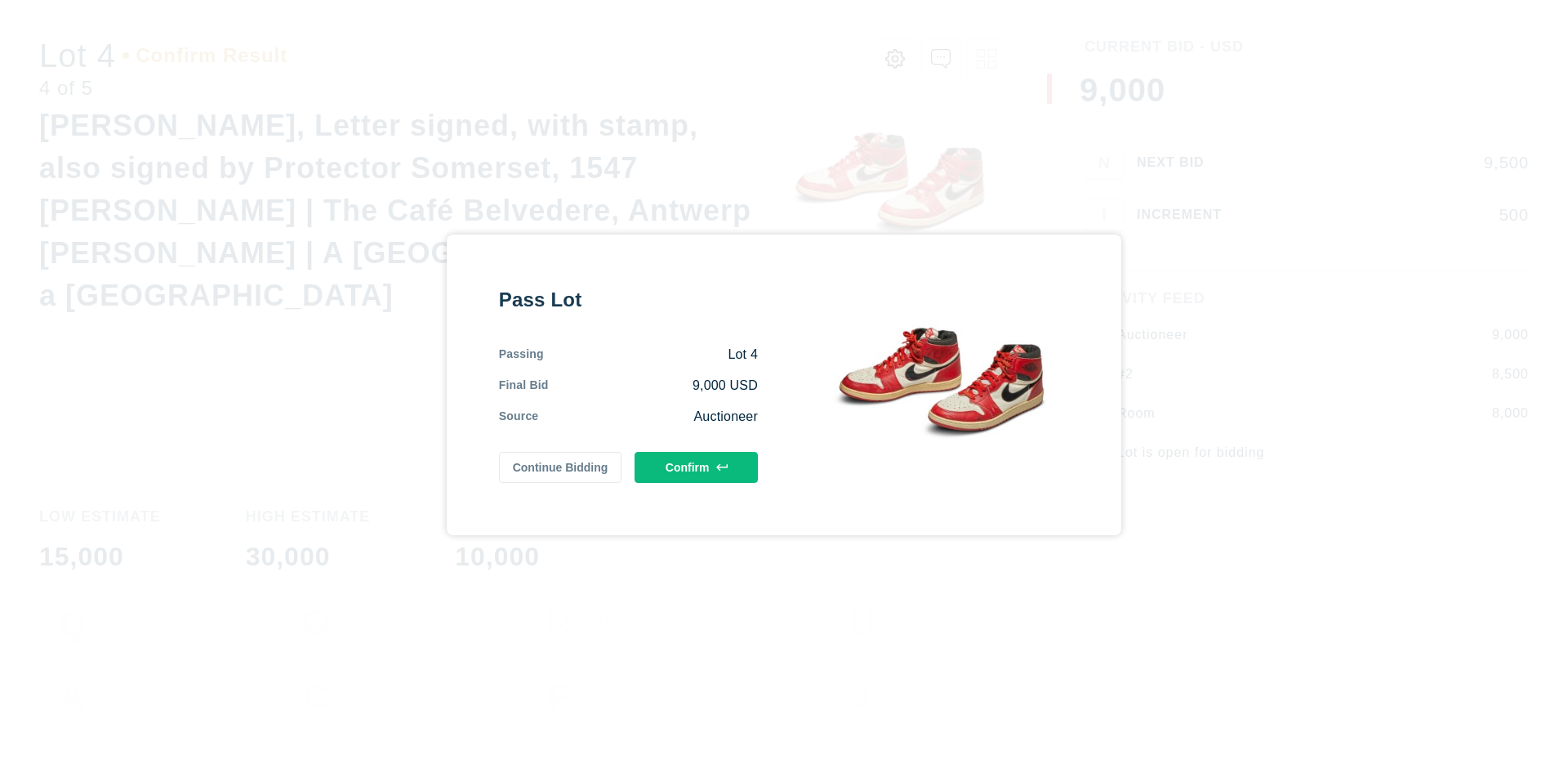
click at [696, 467] on button "Confirm" at bounding box center [696, 467] width 123 height 31
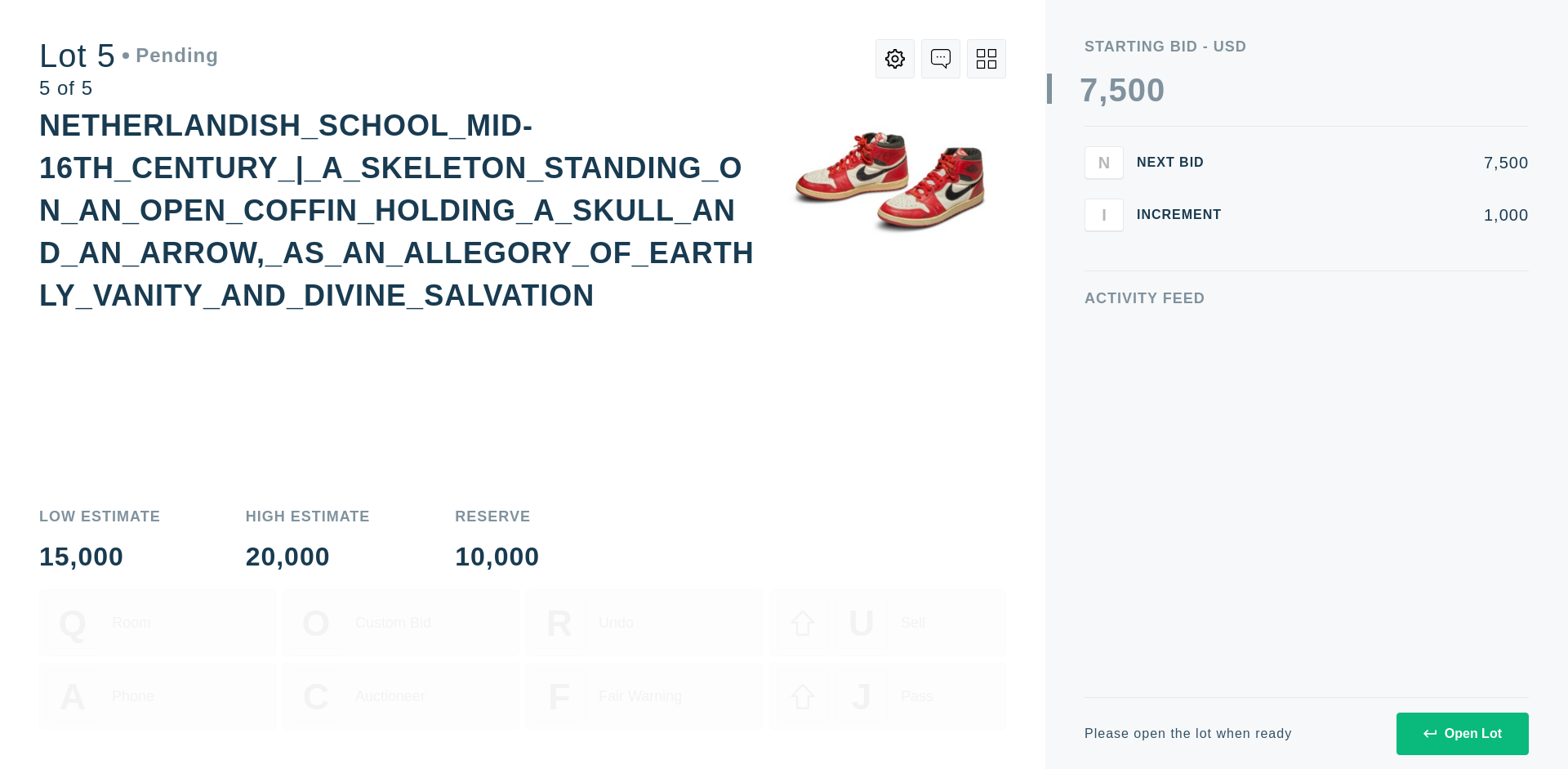
click at [1463, 733] on div "Open Lot" at bounding box center [1463, 733] width 79 height 15
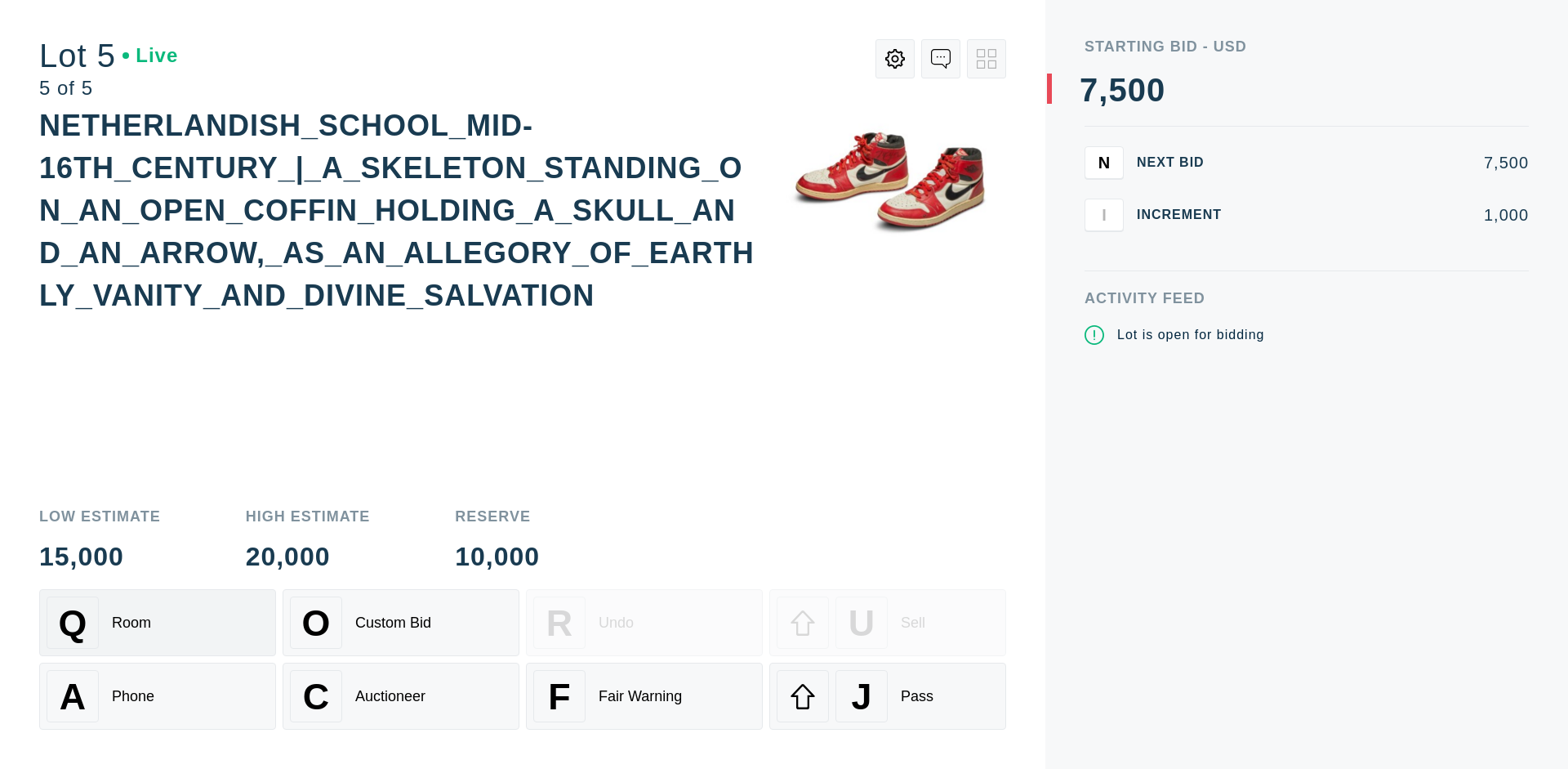
click at [157, 623] on div "Q Room" at bounding box center [157, 622] width 222 height 53
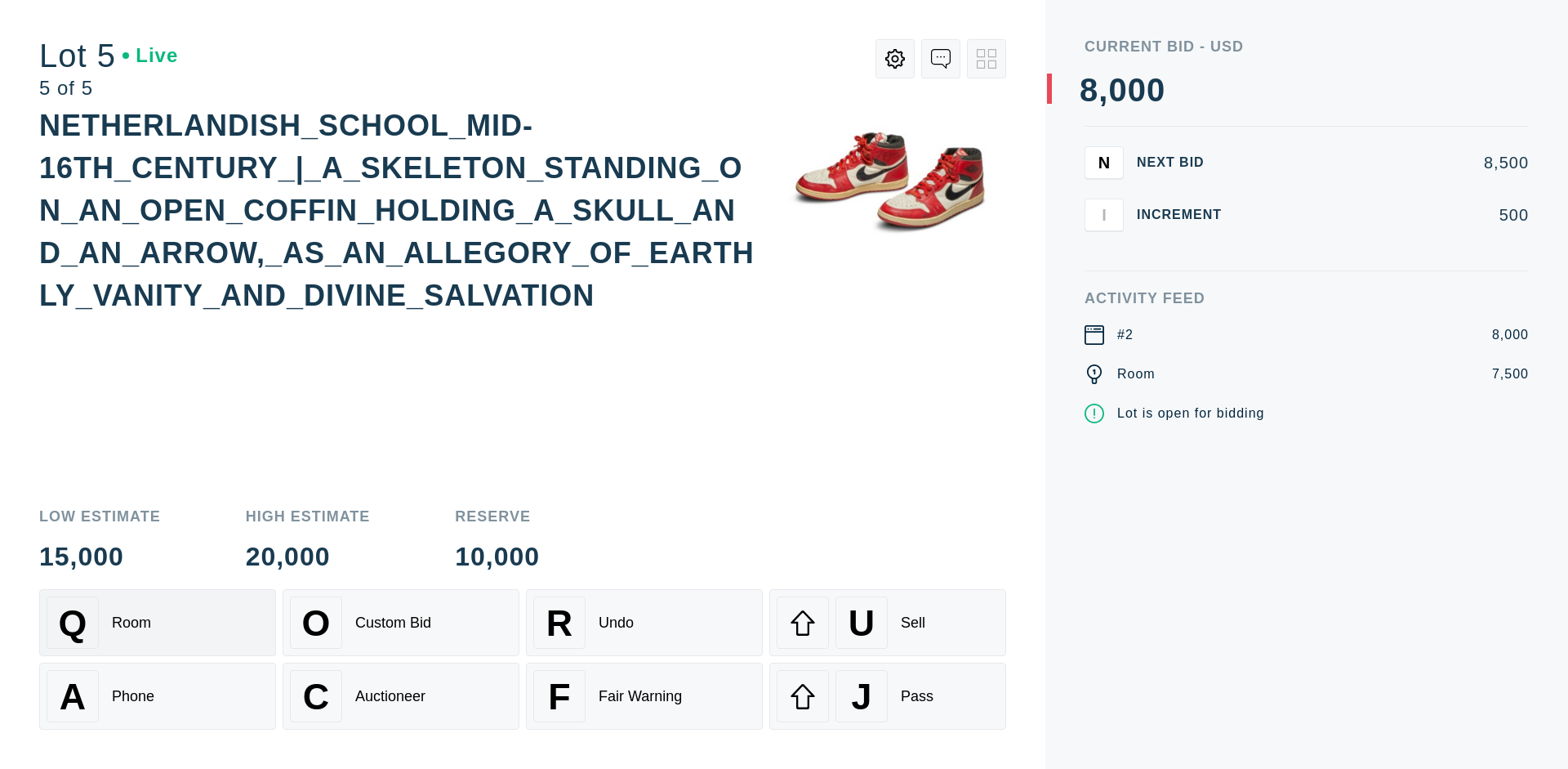
click at [157, 623] on div "Q Room" at bounding box center [157, 622] width 222 height 53
click at [888, 623] on div "U Sell" at bounding box center [887, 622] width 222 height 53
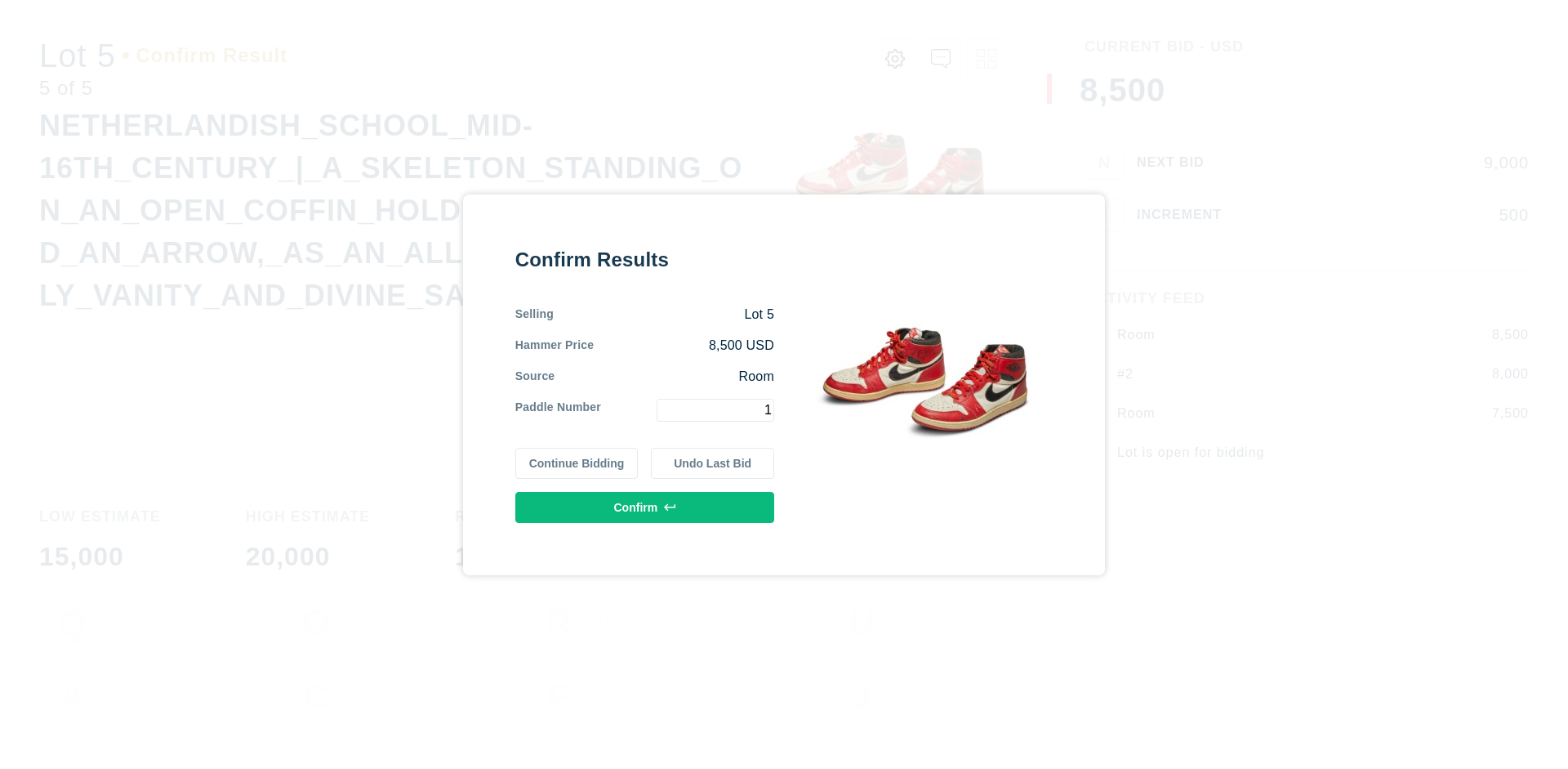
type input "1"
click at [646, 506] on button "Confirm" at bounding box center [645, 506] width 259 height 31
